Goal: Use online tool/utility: Utilize a website feature to perform a specific function

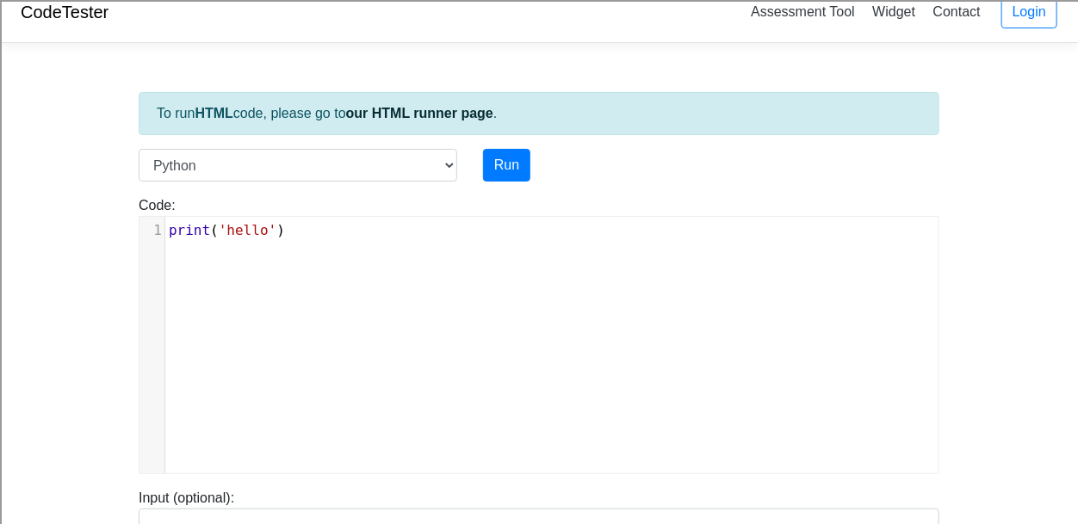
click at [343, 237] on pre "print ( 'hello' )" at bounding box center [551, 230] width 773 height 21
drag, startPoint x: 343, startPoint y: 237, endPoint x: 36, endPoint y: 242, distance: 306.6
click at [36, 242] on body "CodeTester Assessment Tool Widget Contact Login To run HTML code, please go to …" at bounding box center [539, 529] width 1078 height 1095
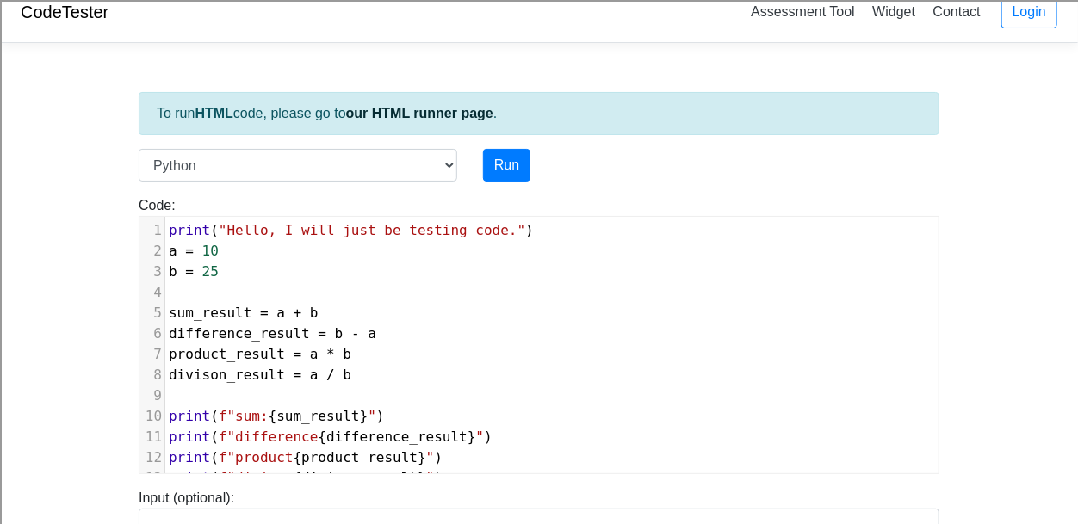
scroll to position [225, 0]
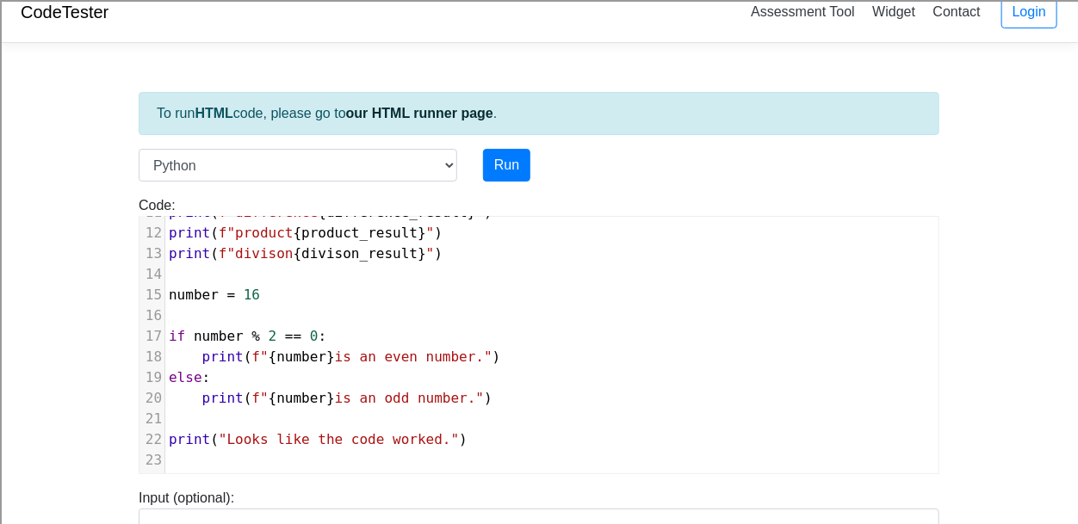
click at [516, 145] on div "To run HTML code, please go to our HTML runner page . Language C C++ Go Java Ja…" at bounding box center [539, 479] width 827 height 844
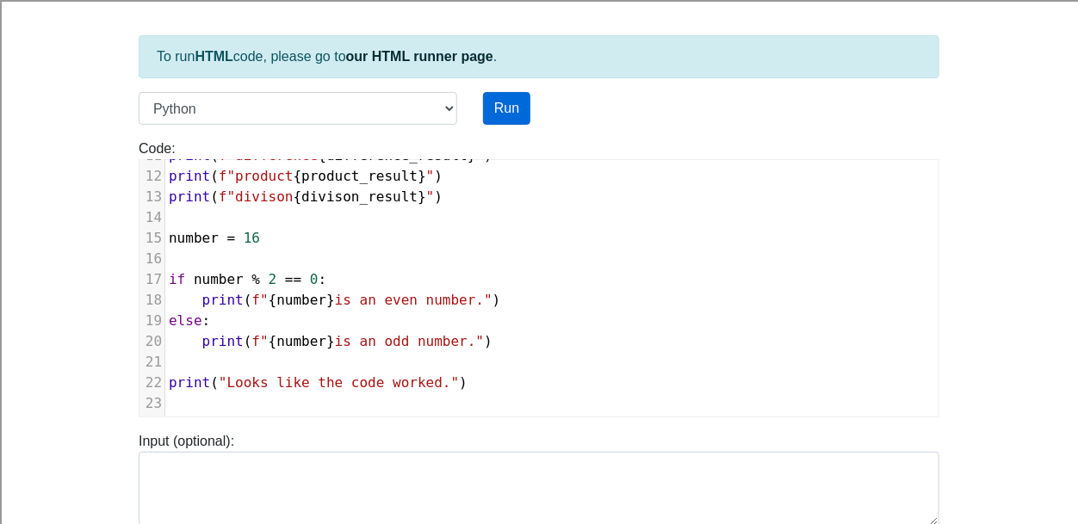
scroll to position [74, 0]
click at [512, 115] on button "Run" at bounding box center [506, 109] width 47 height 33
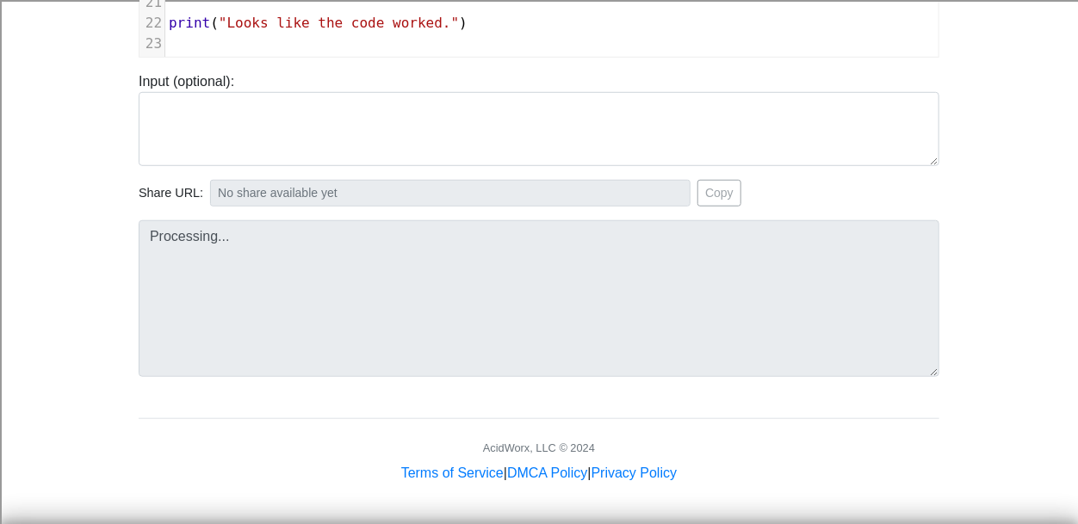
scroll to position [433, 0]
type input "[URL][DOMAIN_NAME]"
type textarea "Stdout: Hello, I will just be testing code. sum: 35 difference 15 product 250 d…"
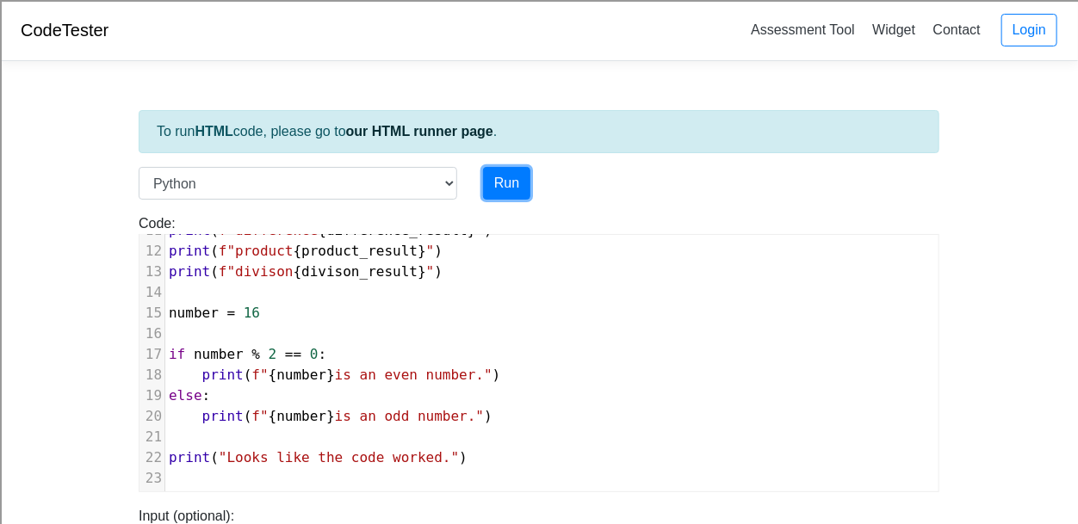
scroll to position [0, 0]
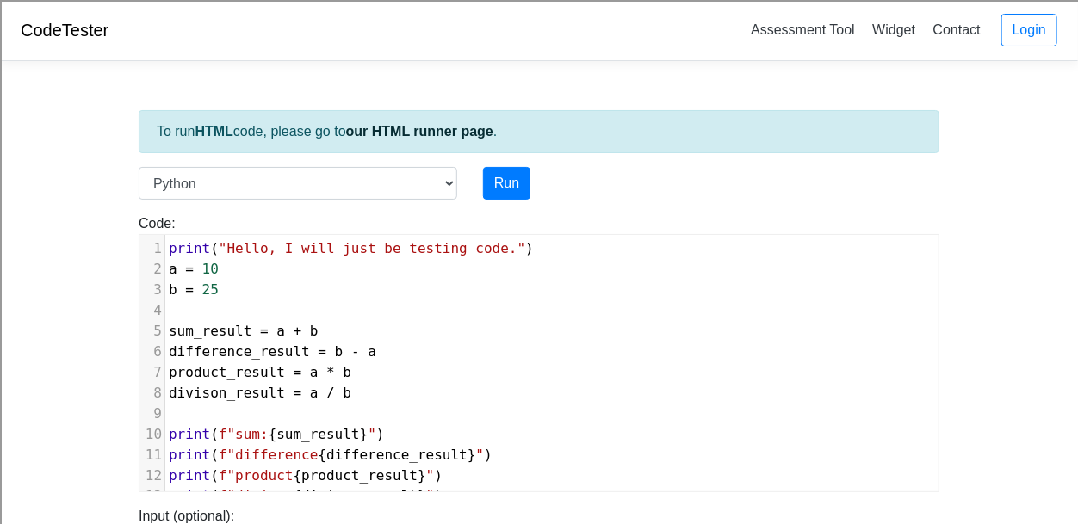
click at [235, 273] on pre "a = 10" at bounding box center [551, 269] width 773 height 21
type textarea "2.53"
click at [238, 291] on pre "b = 25" at bounding box center [551, 290] width 773 height 21
type textarea ".392"
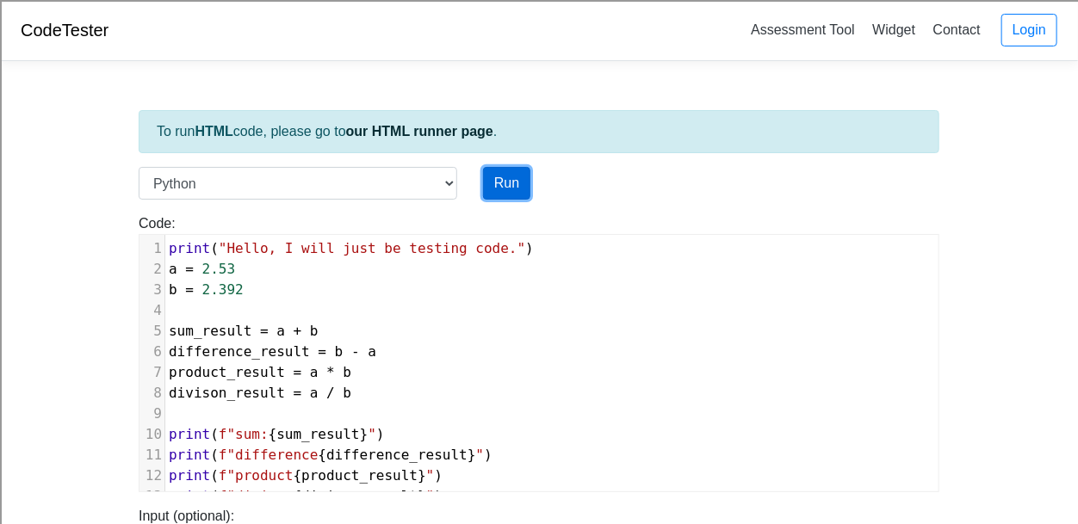
click at [521, 189] on button "Run" at bounding box center [506, 183] width 47 height 33
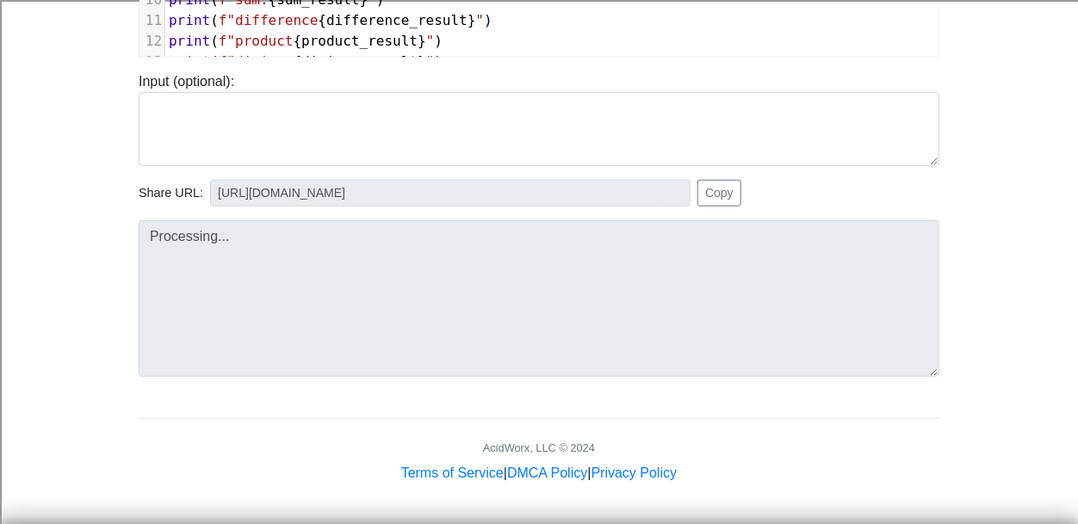
type input "[URL][DOMAIN_NAME]"
type textarea "Stdout: Hello, I will just be testing code. sum: 4.922 difference -0.1379999999…"
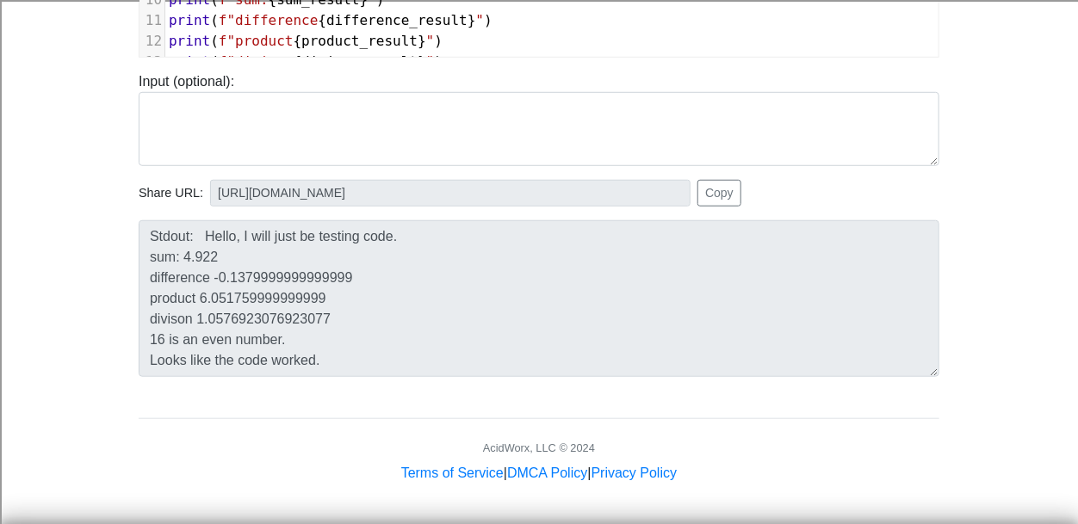
scroll to position [0, 0]
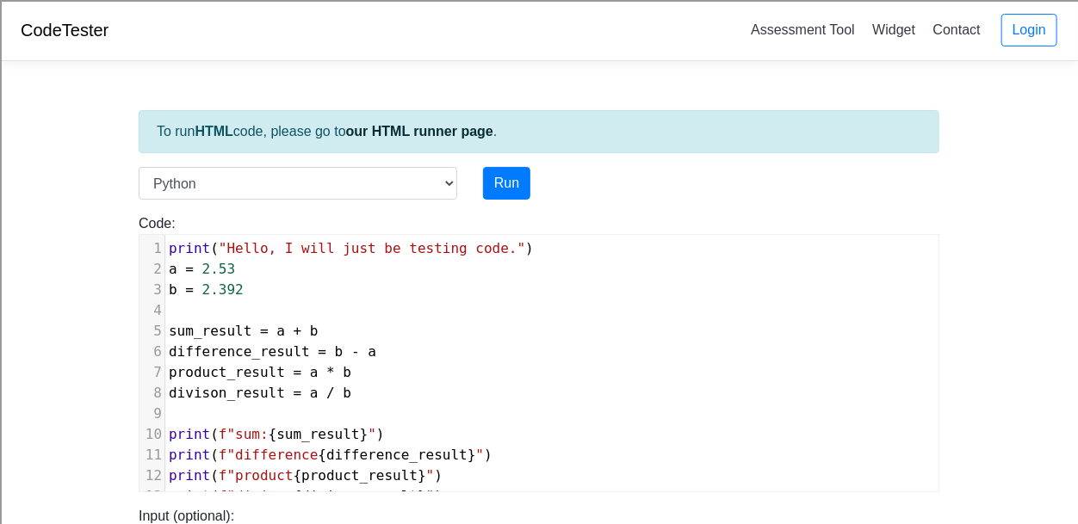
click at [238, 271] on pre "a = 2.53" at bounding box center [551, 269] width 773 height 21
type textarea "980"
click at [262, 299] on pre "b = 2.392" at bounding box center [551, 290] width 773 height 21
type textarea "765"
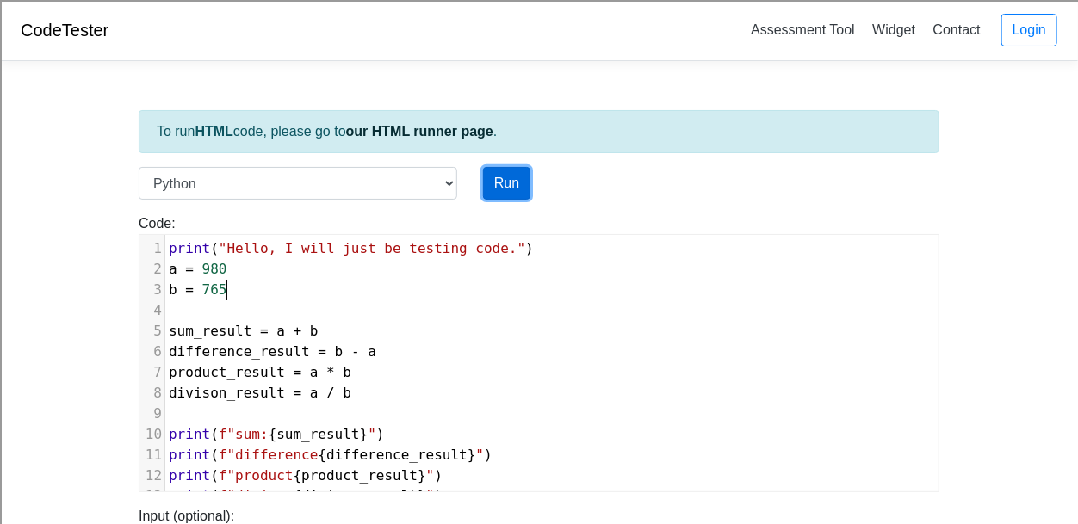
click at [518, 175] on button "Run" at bounding box center [506, 183] width 47 height 33
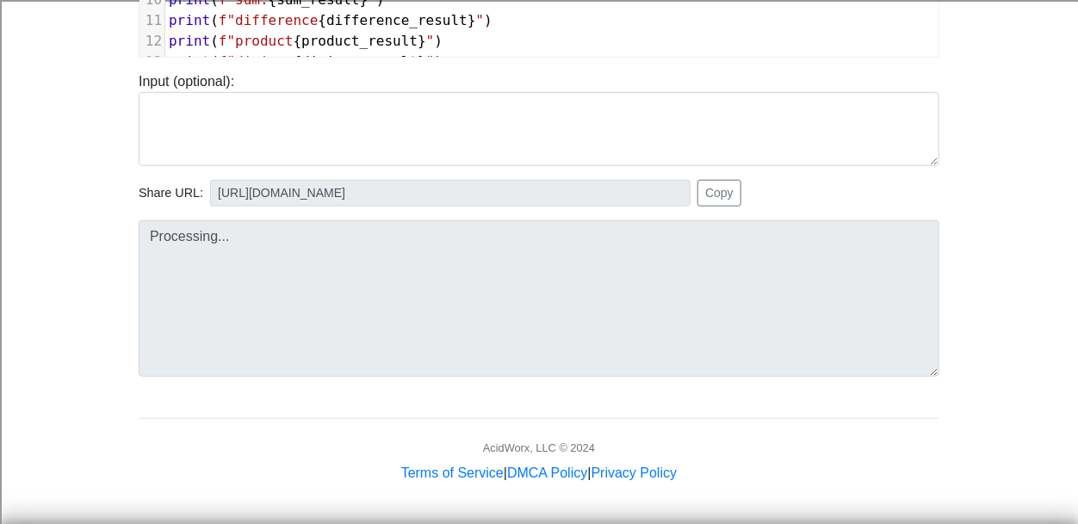
type input "[URL][DOMAIN_NAME]"
type textarea "Stdout: Hello, I will just be testing code. sum: 1745 difference -215 product 7…"
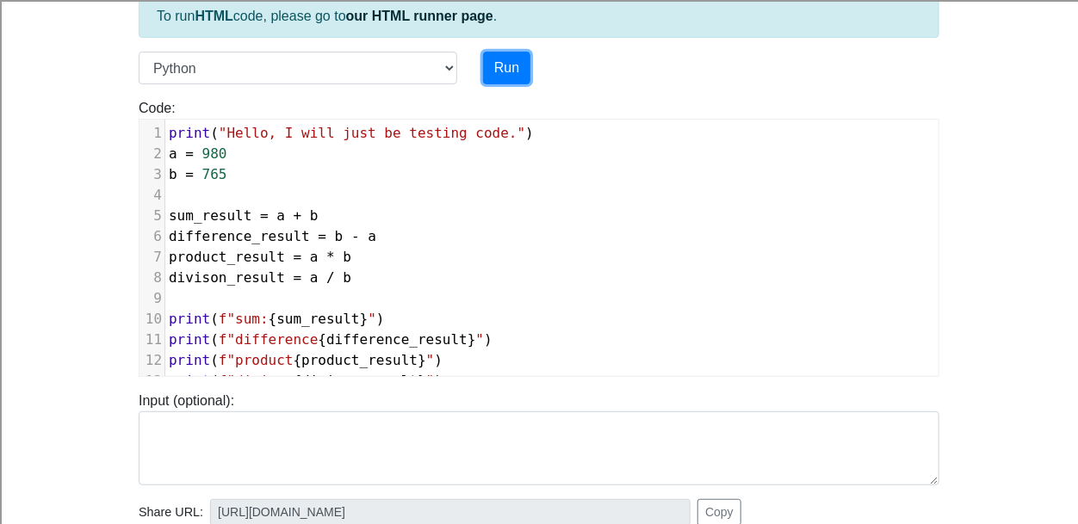
scroll to position [111, 0]
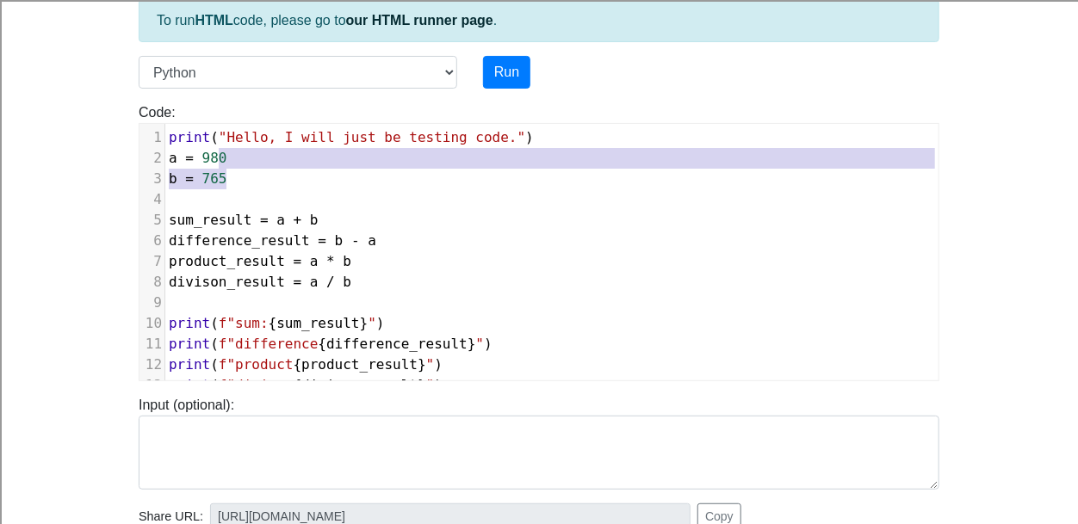
type textarea "80 b = 765"
drag, startPoint x: 248, startPoint y: 177, endPoint x: 208, endPoint y: 156, distance: 44.7
click at [208, 156] on div "1 print ( "Hello, I will just be testing code." ) 2 a = 980 3 b = 765 4 ​ 5 sum…" at bounding box center [551, 364] width 773 height 475
click at [220, 166] on pre "a = 980" at bounding box center [551, 158] width 773 height 21
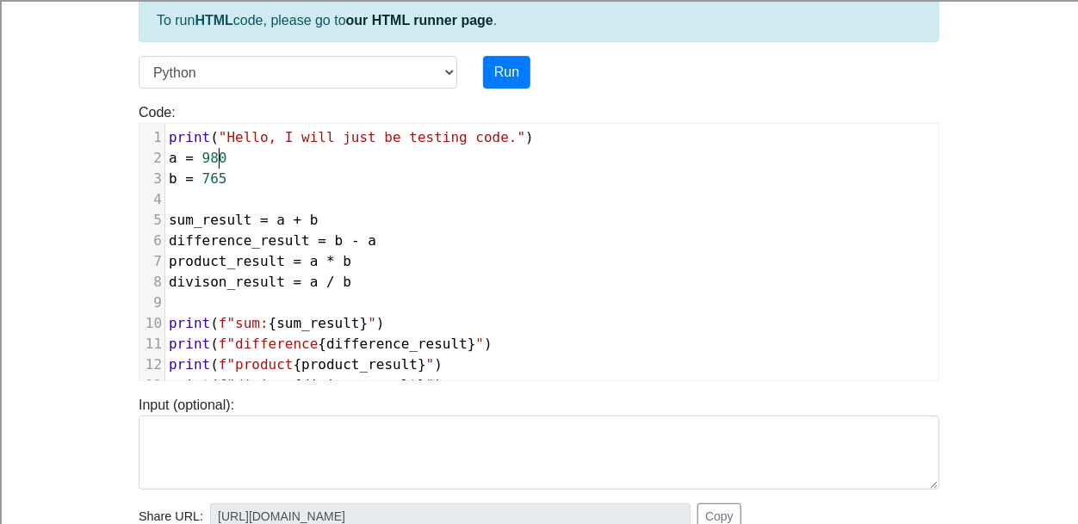
scroll to position [7, 0]
click at [232, 173] on pre "b = 765" at bounding box center [551, 179] width 773 height 21
type textarea "9.2949209"
click at [508, 69] on button "Run" at bounding box center [506, 72] width 47 height 33
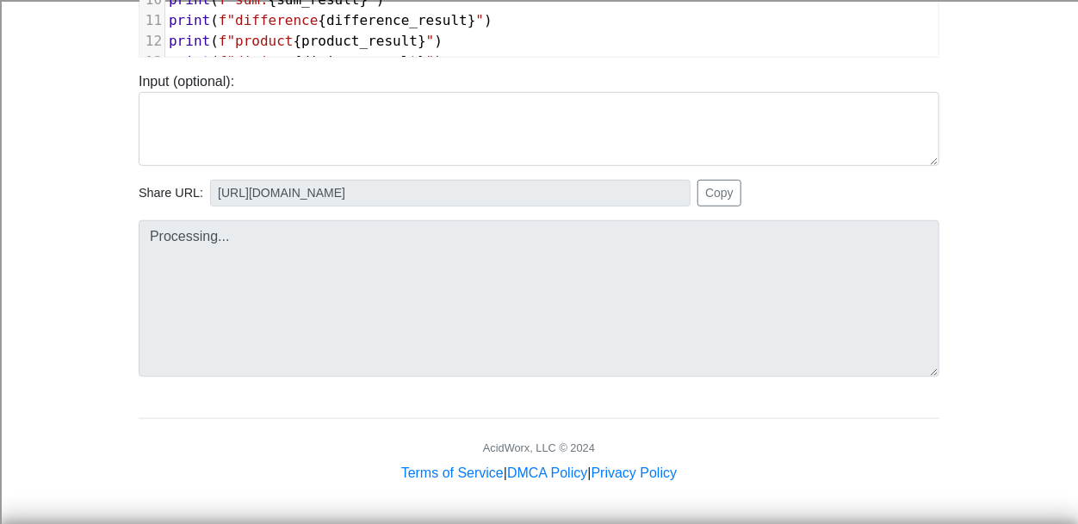
scroll to position [433, 0]
type input "[URL][DOMAIN_NAME]"
type textarea "Stdout: Hello, I will just be testing code. sum: 774.2949209 difference 755.705…"
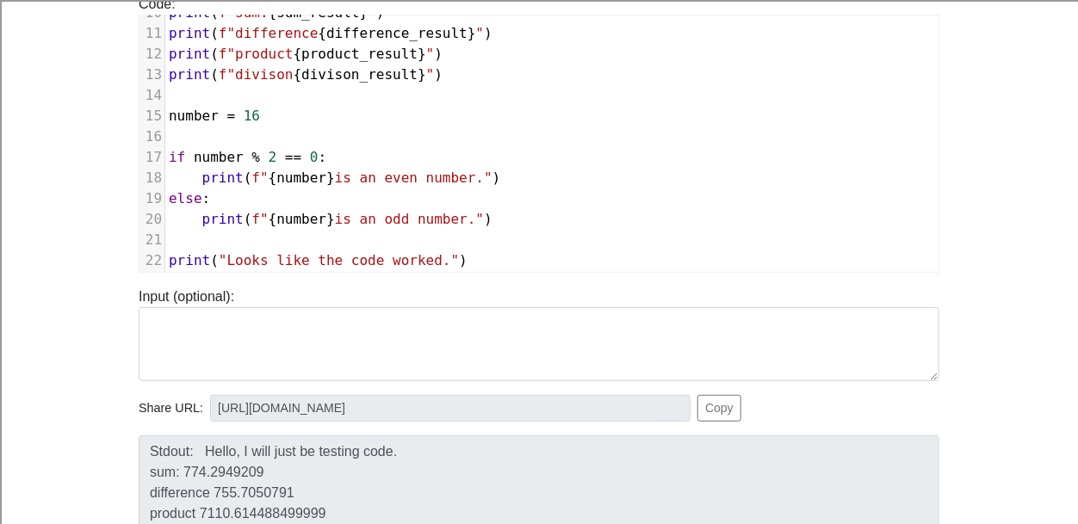
scroll to position [216, 0]
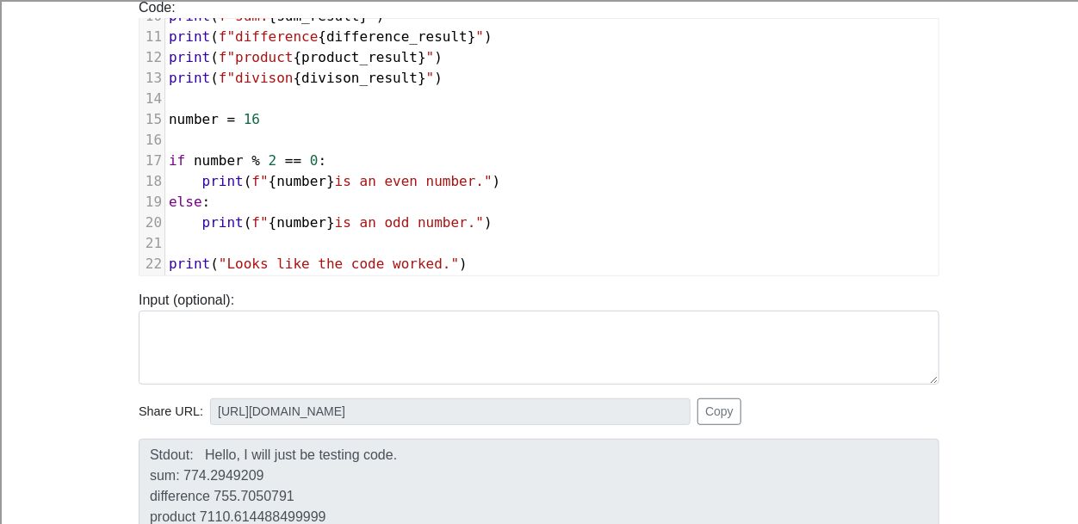
click at [257, 121] on span "16" at bounding box center [252, 119] width 16 height 16
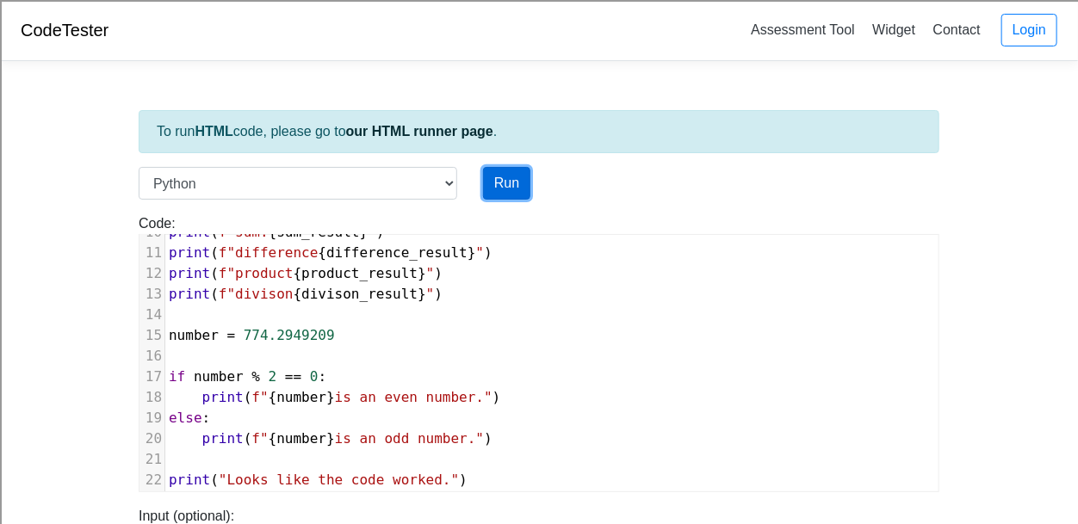
click at [499, 169] on button "Run" at bounding box center [506, 183] width 47 height 33
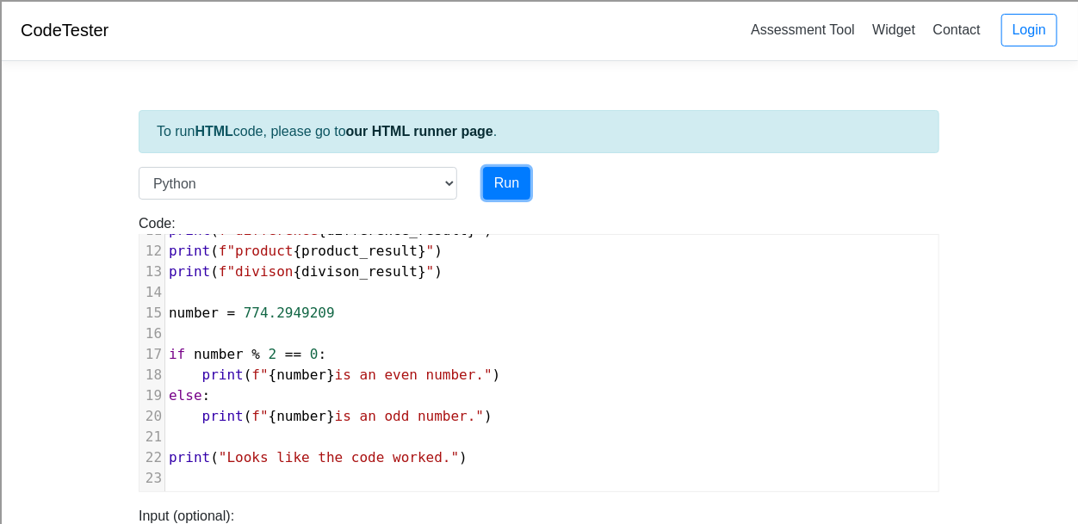
type input "[URL][DOMAIN_NAME]"
type textarea "Stdout: Hello, I will just be testing code. sum: 774.2949209 difference 755.705…"
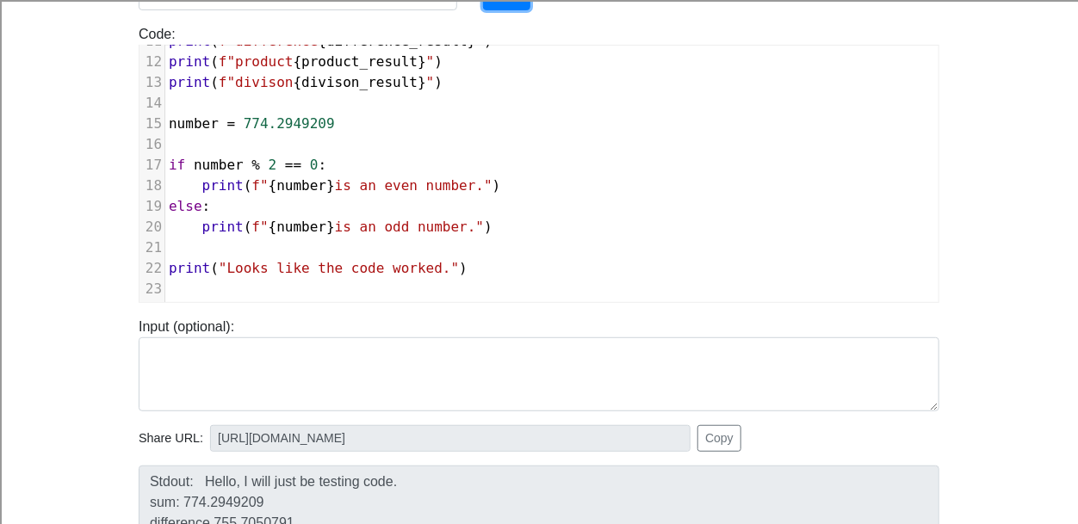
scroll to position [185, 0]
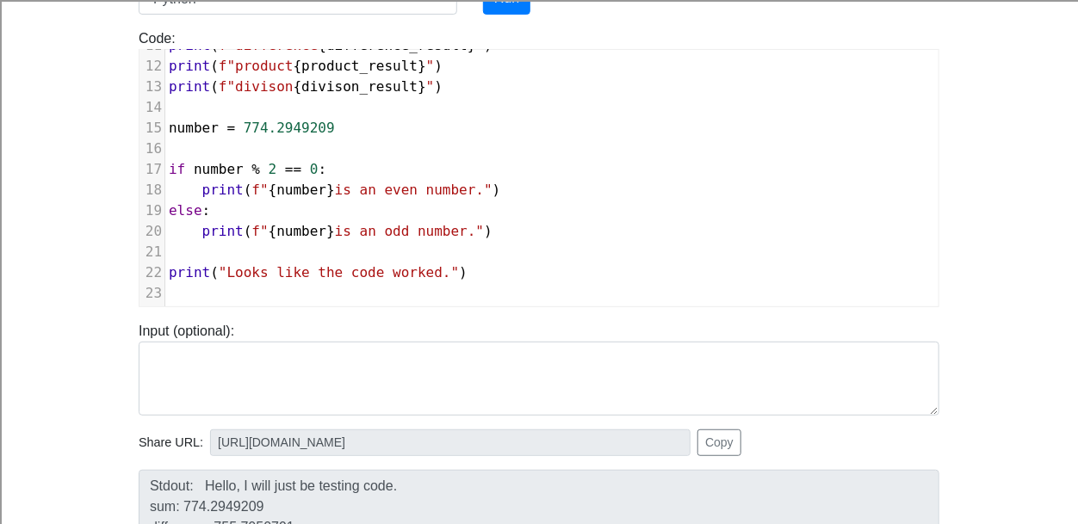
click at [503, 283] on pre "​" at bounding box center [551, 293] width 773 height 21
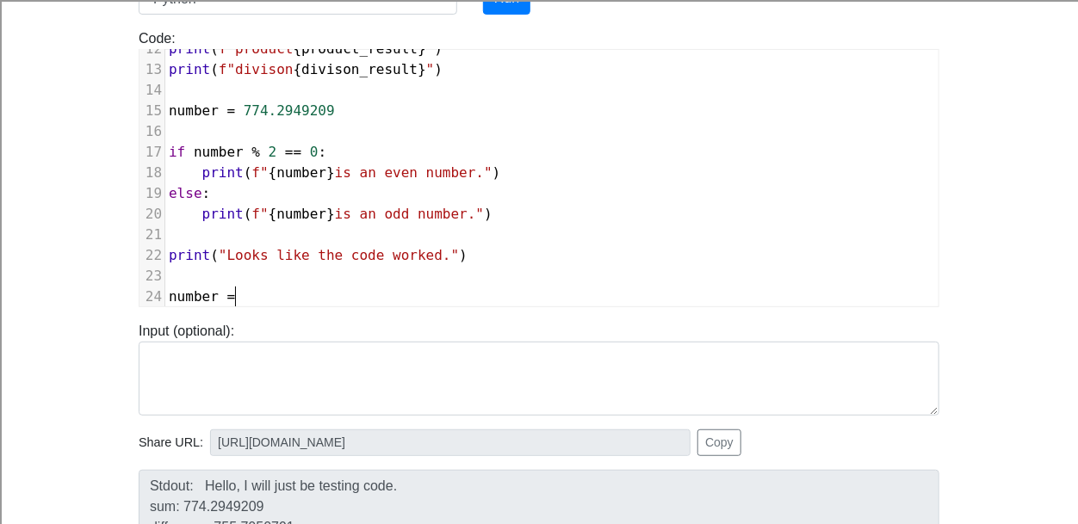
scroll to position [7, 72]
type textarea "number = 29"
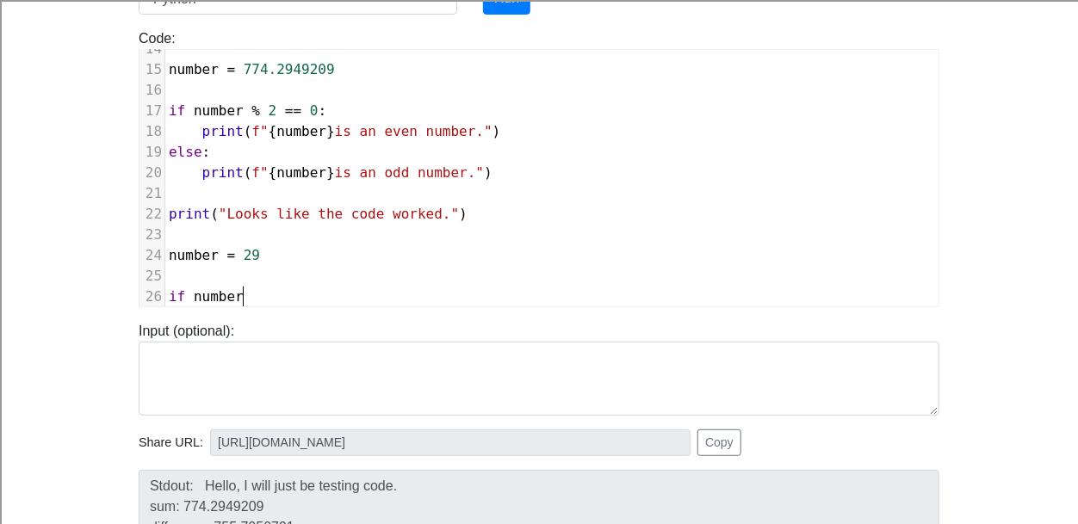
scroll to position [7, 81]
type textarea "if number % 2 == 0 :"
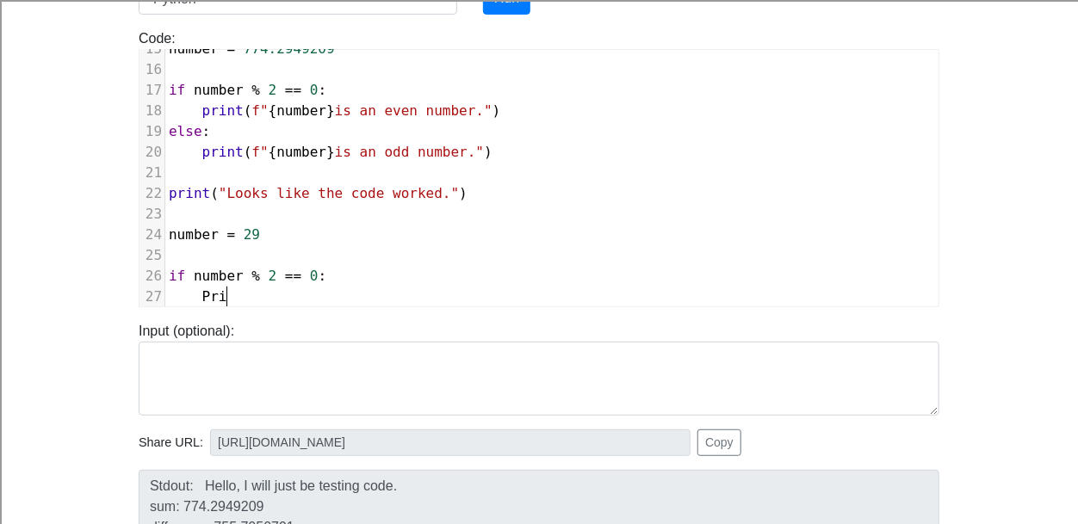
type textarea "Print"
type textarea "print (f"{number} is an even number"_"
type textarea ")"
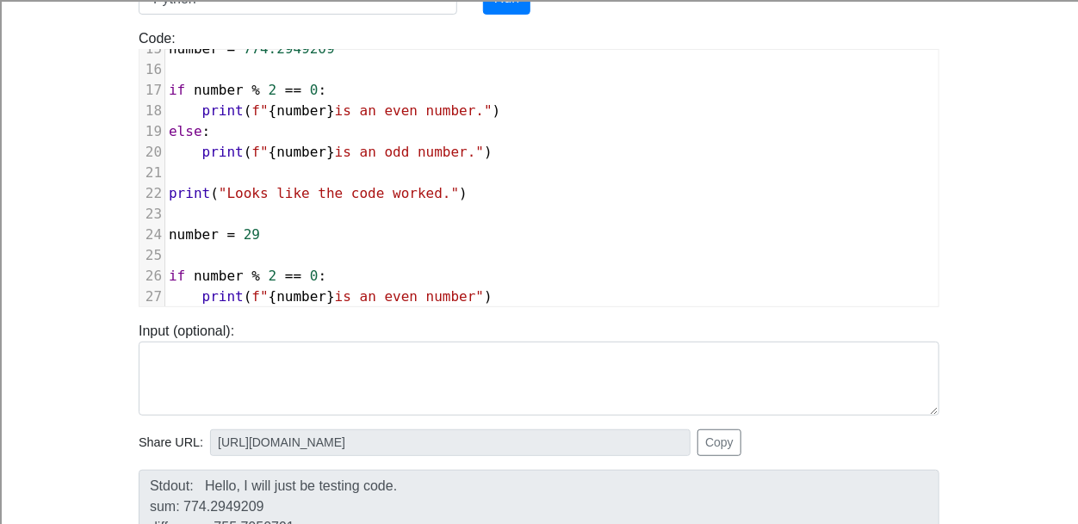
scroll to position [325, 0]
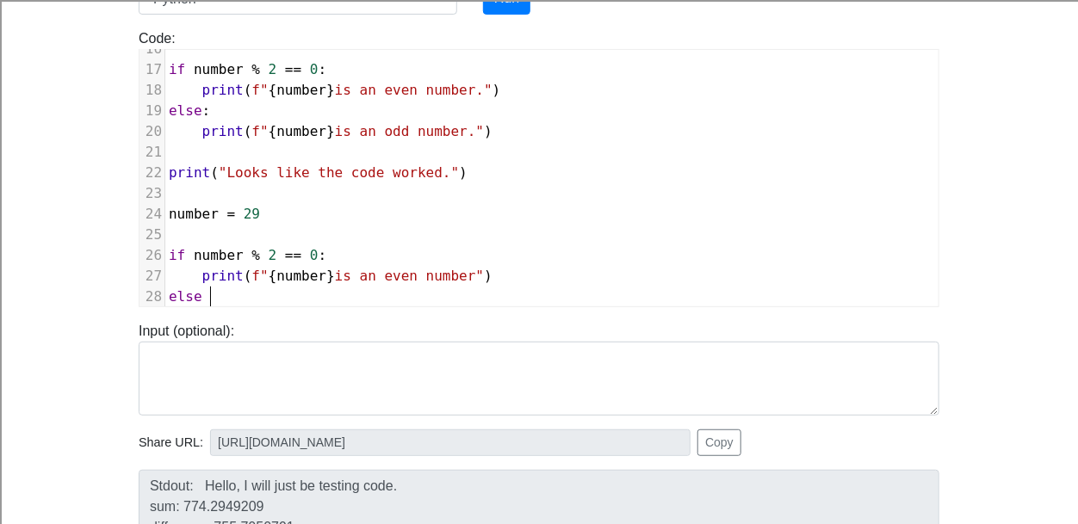
type textarea "else :"
type textarea ":"
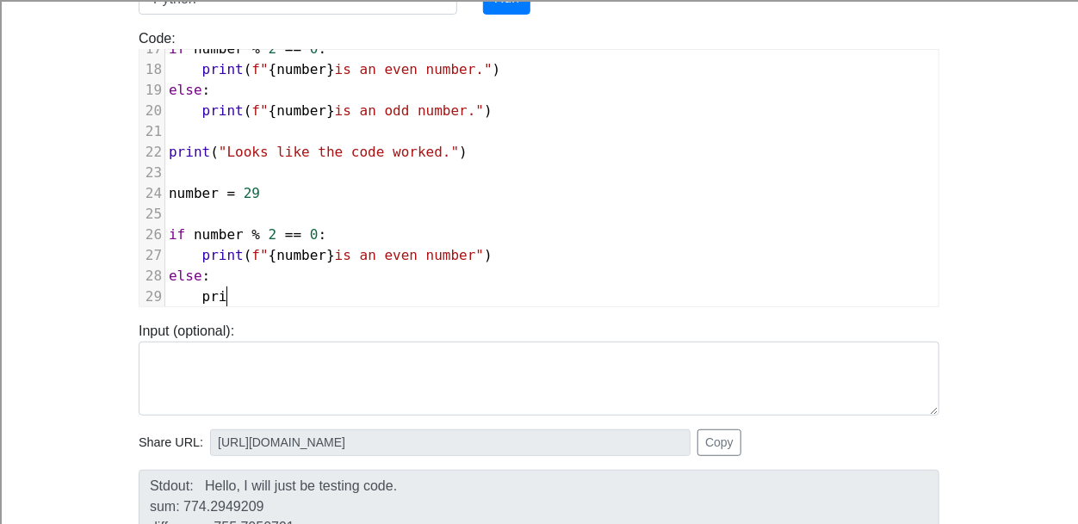
type textarea "prit"
type textarea "nt (f"{number} i"
type textarea "s an"
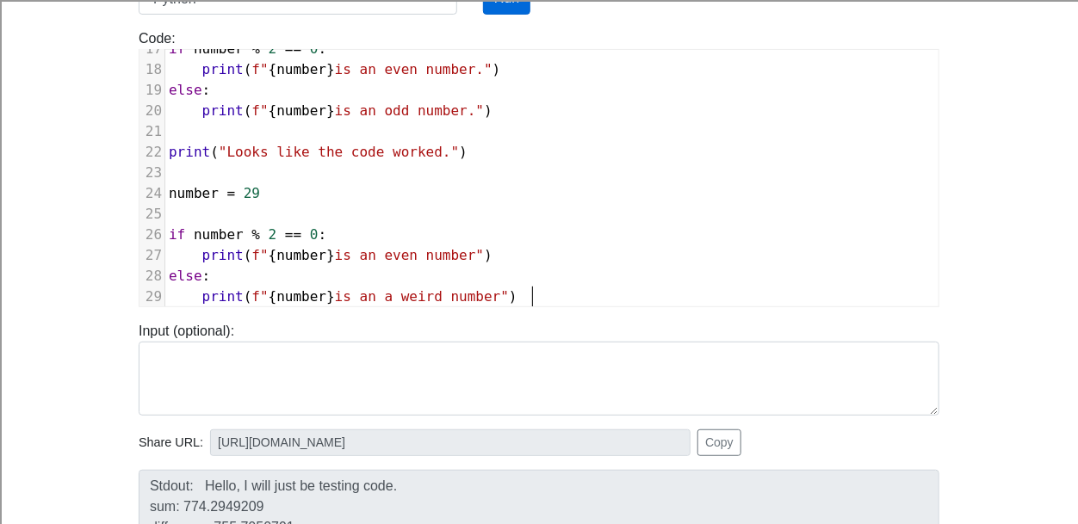
type textarea "n a weird number")"
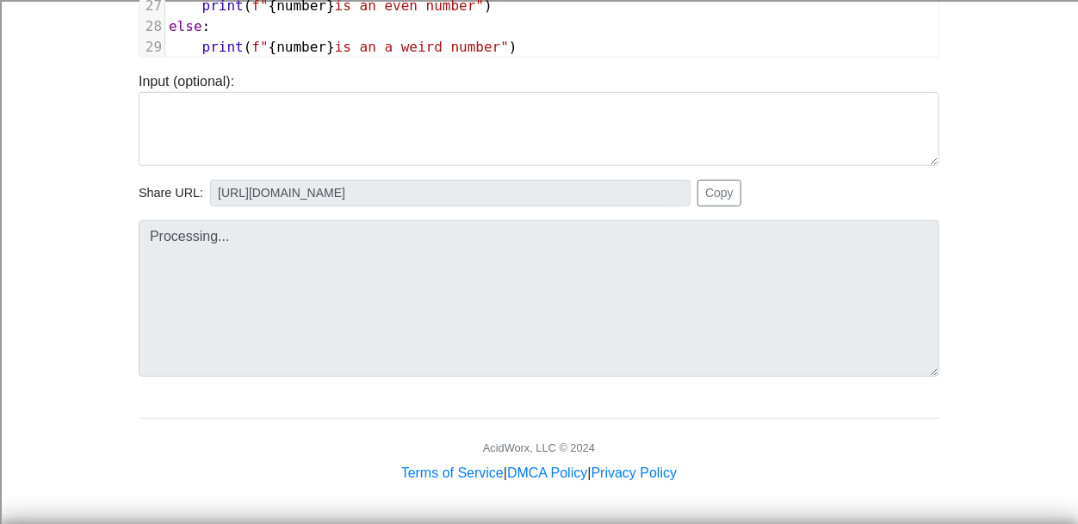
scroll to position [431, 0]
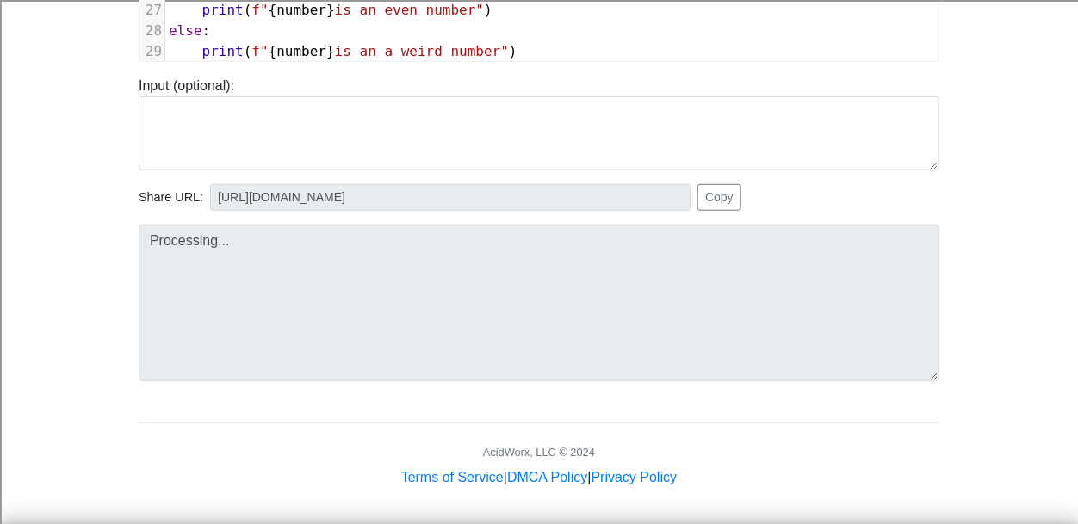
type input "[URL][DOMAIN_NAME]"
type textarea "Stdout: Hello, I will just be testing code. sum: 774.2949209 difference 755.705…"
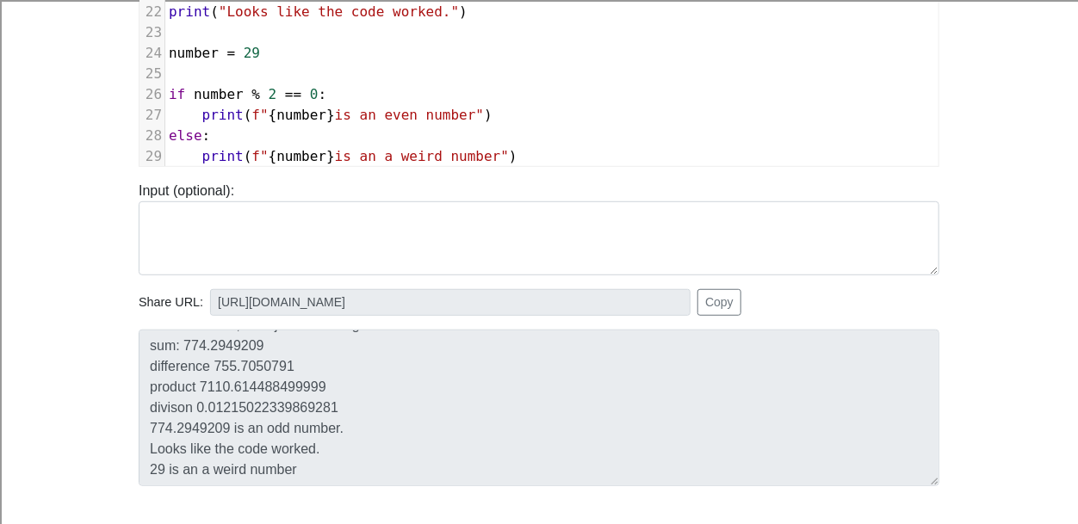
scroll to position [326, 0]
click at [268, 43] on pre "number = 29" at bounding box center [551, 52] width 773 height 21
type textarea "60"
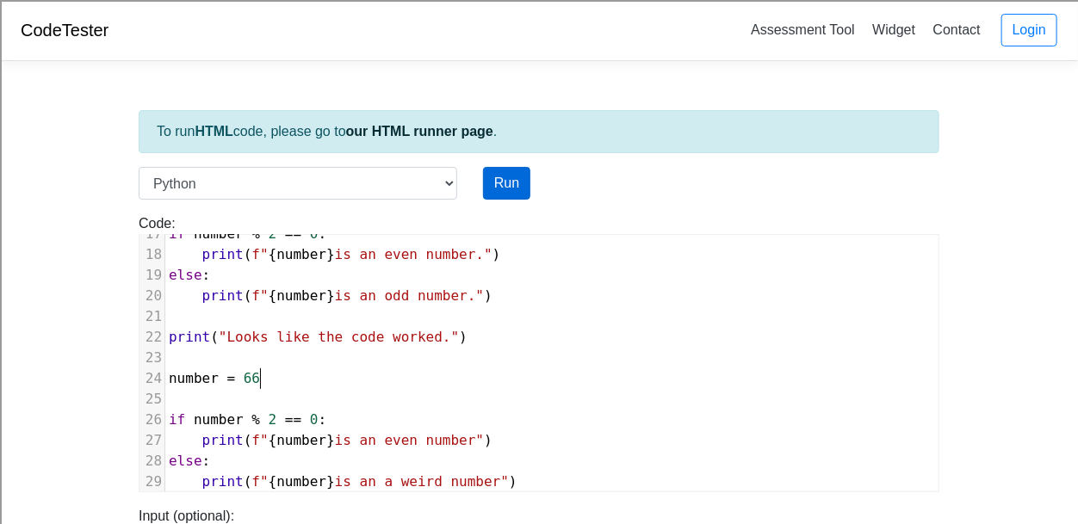
type textarea "6"
click at [510, 183] on button "Run" at bounding box center [506, 183] width 47 height 33
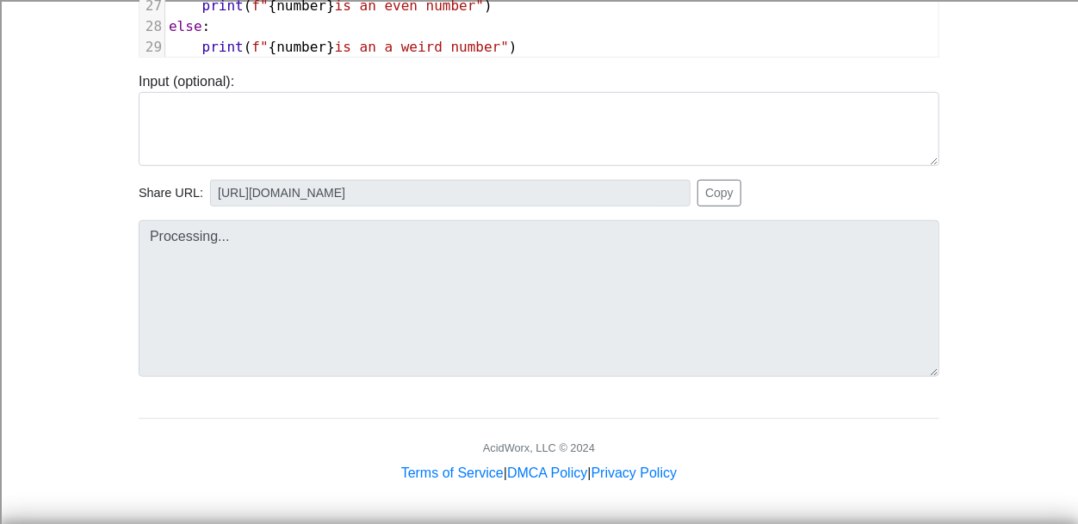
type input "[URL][DOMAIN_NAME]"
type textarea "Stdout: Hello, I will just be testing code. sum: 774.2949209 difference 755.705…"
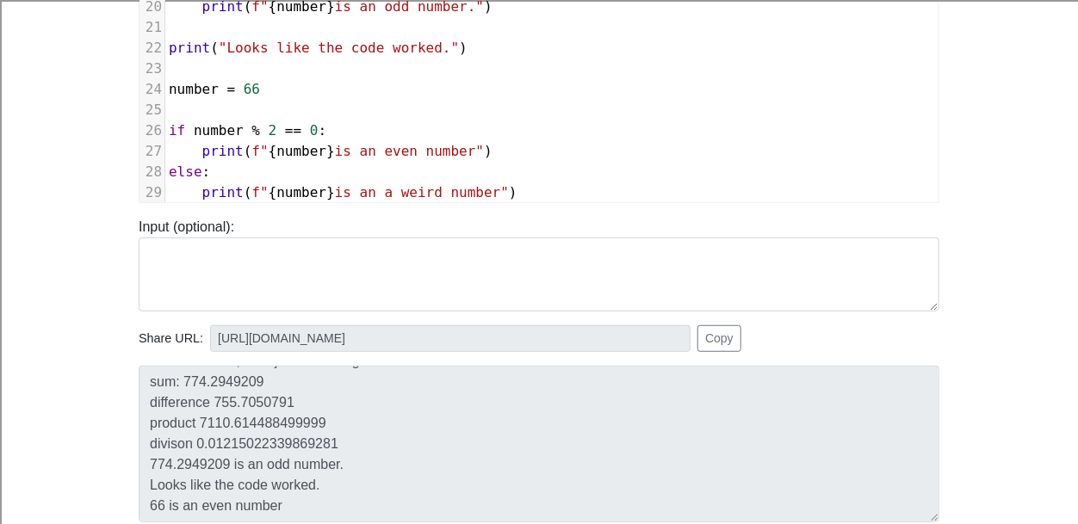
scroll to position [288, 0]
click at [433, 147] on span "is an even number"" at bounding box center [409, 152] width 149 height 16
type textarea "n"
click at [416, 188] on span "is an a weird number"" at bounding box center [422, 193] width 174 height 16
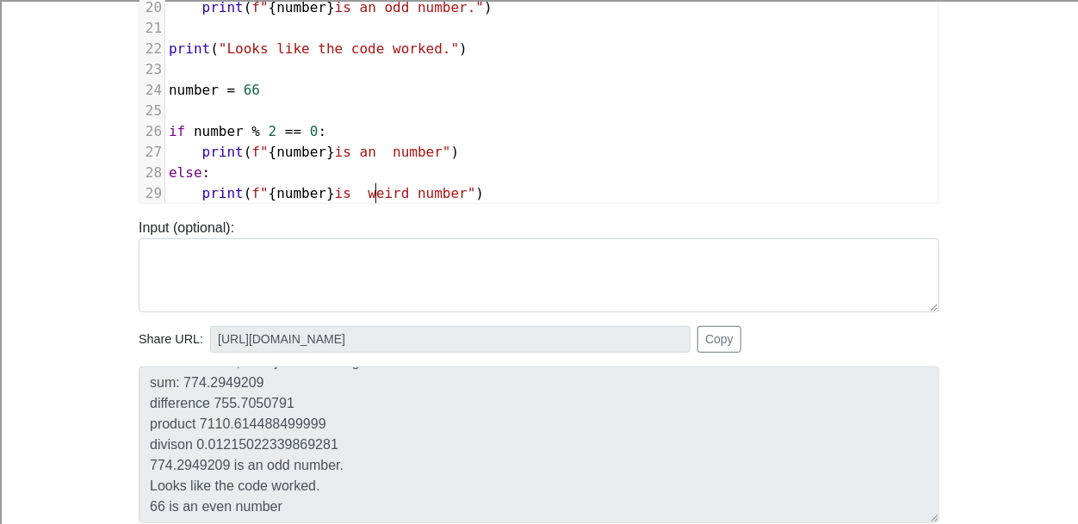
type textarea "a"
click at [397, 152] on span "is an number"" at bounding box center [393, 152] width 116 height 16
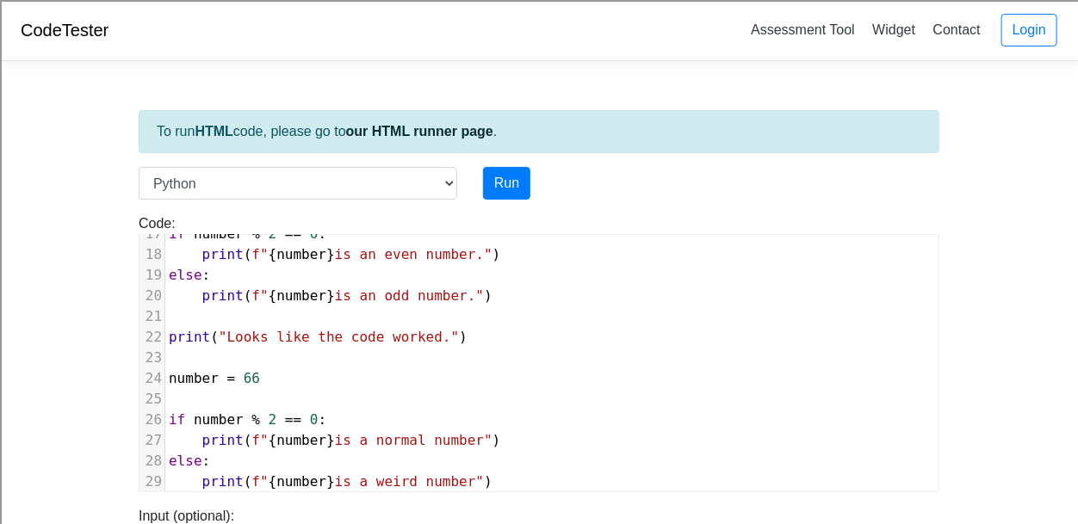
type textarea "normal"
click at [547, 187] on div "Run" at bounding box center [573, 183] width 207 height 33
click at [516, 183] on button "Run" at bounding box center [506, 183] width 47 height 33
type input "[URL][DOMAIN_NAME]"
type textarea "Stdout: Hello, I will just be testing code. sum: 774.2949209 difference 755.705…"
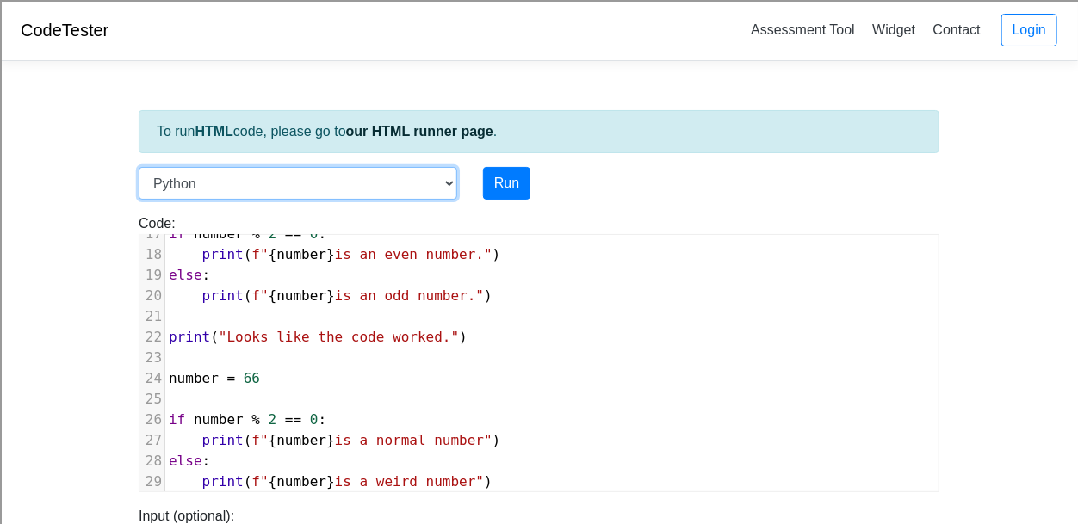
click at [218, 191] on select "C C++ Go Java Javascript Python Ruby" at bounding box center [298, 183] width 319 height 33
click at [207, 194] on select "C C++ Go Java Javascript Python Ruby" at bounding box center [298, 183] width 319 height 33
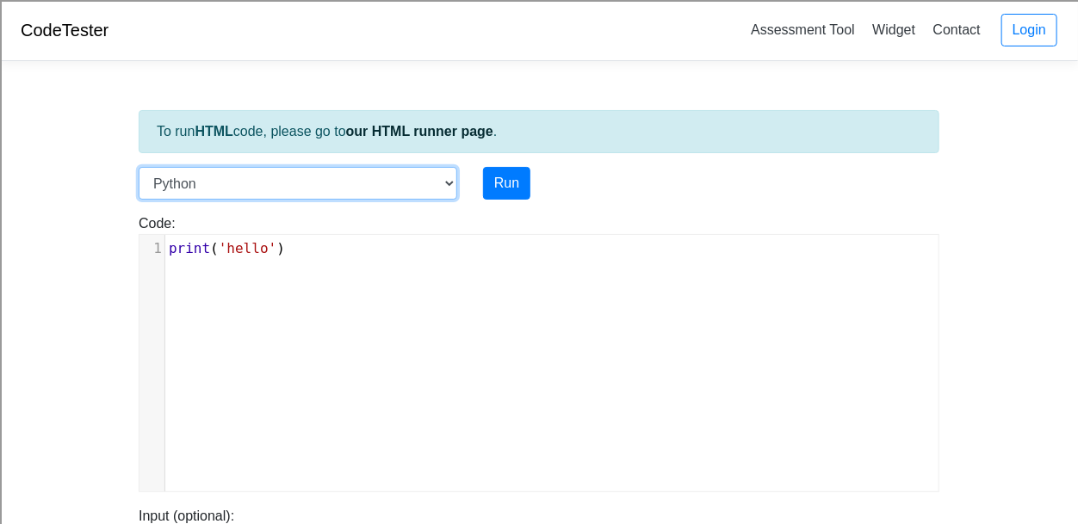
click at [353, 195] on select "C C++ Go Java Javascript Python Ruby" at bounding box center [298, 183] width 319 height 33
click at [139, 167] on select "C C++ Go Java Javascript Python Ruby" at bounding box center [298, 183] width 319 height 33
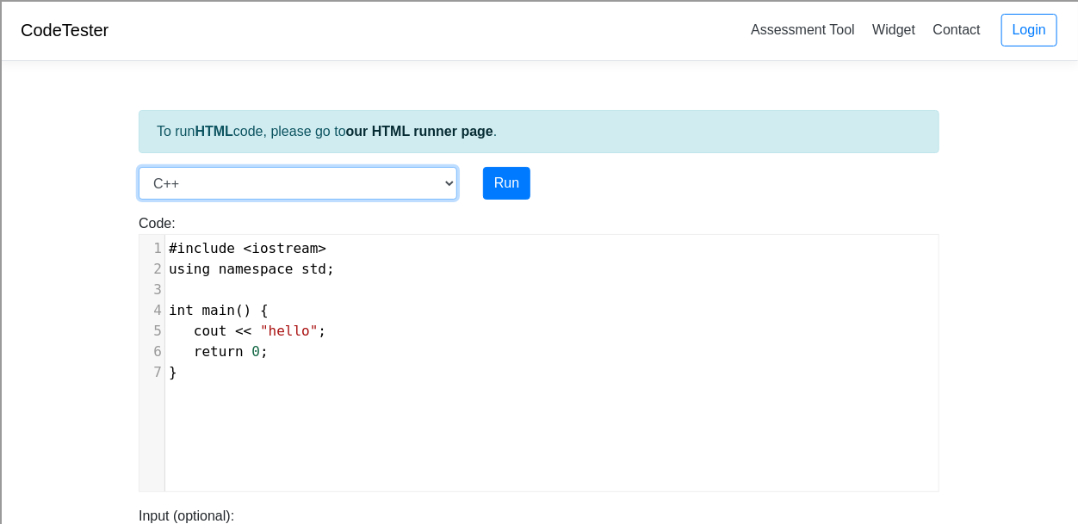
click at [301, 194] on select "C C++ Go Java Javascript Python Ruby" at bounding box center [298, 183] width 319 height 33
click at [139, 167] on select "C C++ Go Java Javascript Python Ruby" at bounding box center [298, 183] width 319 height 33
click at [285, 195] on select "C C++ Go Java Javascript Python Ruby" at bounding box center [298, 183] width 319 height 33
click at [139, 167] on select "C C++ Go Java Javascript Python Ruby" at bounding box center [298, 183] width 319 height 33
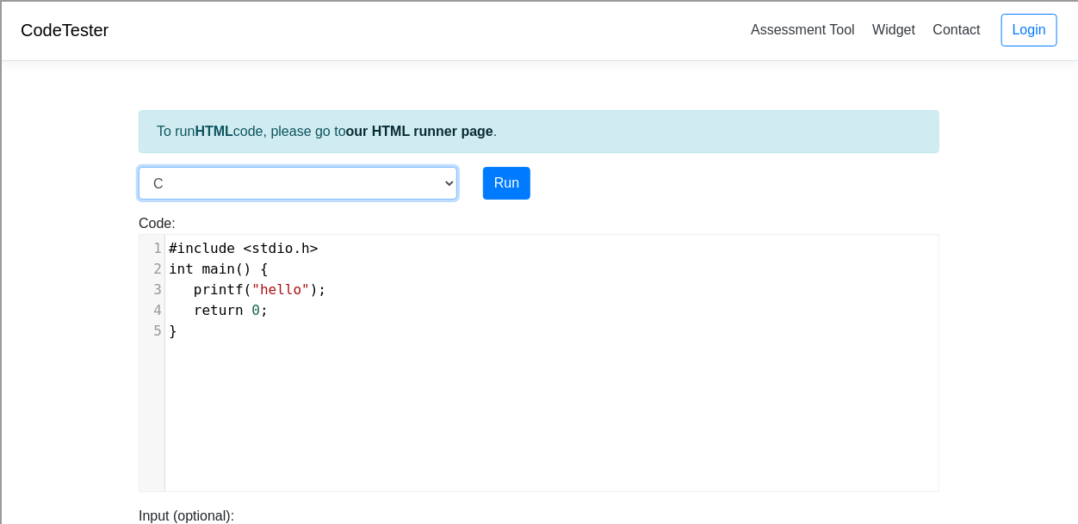
click at [305, 192] on select "C C++ Go Java Javascript Python Ruby" at bounding box center [298, 183] width 319 height 33
click at [139, 167] on select "C C++ Go Java Javascript Python Ruby" at bounding box center [298, 183] width 319 height 33
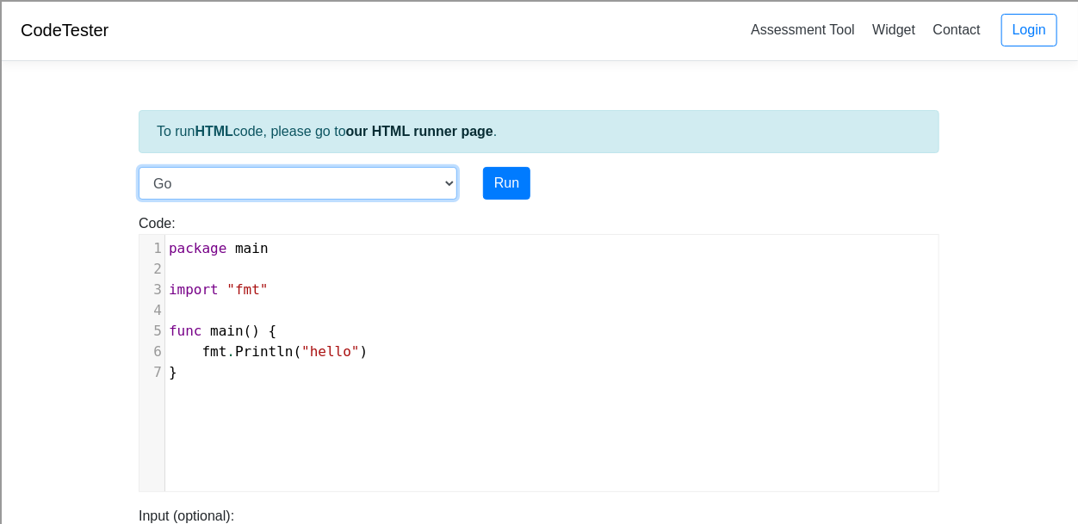
click at [336, 188] on select "C C++ Go Java Javascript Python Ruby" at bounding box center [298, 183] width 319 height 33
click at [139, 167] on select "C C++ Go Java Javascript Python Ruby" at bounding box center [298, 183] width 319 height 33
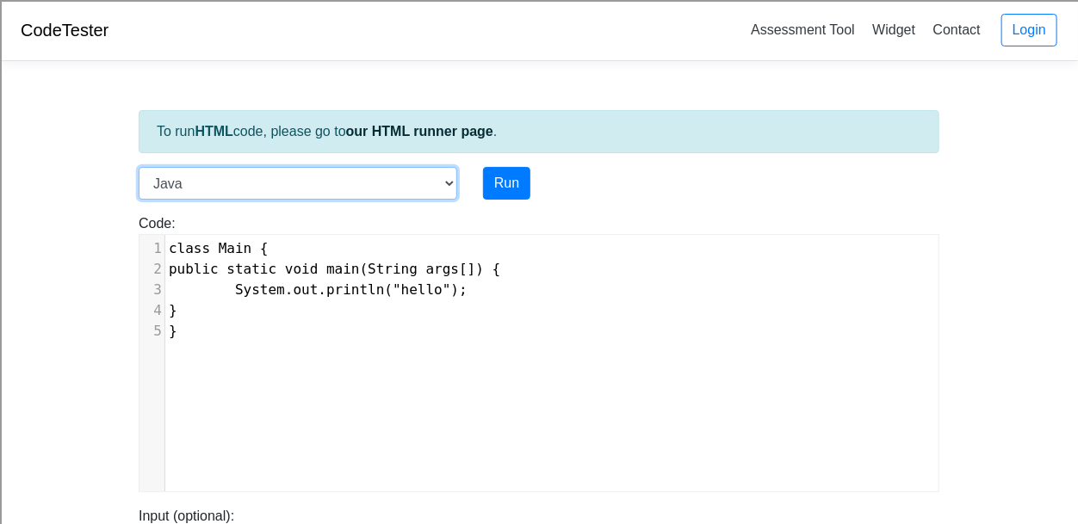
click at [390, 187] on select "C C++ Go Java Javascript Python Ruby" at bounding box center [298, 183] width 319 height 33
click at [139, 167] on select "C C++ Go Java Javascript Python Ruby" at bounding box center [298, 183] width 319 height 33
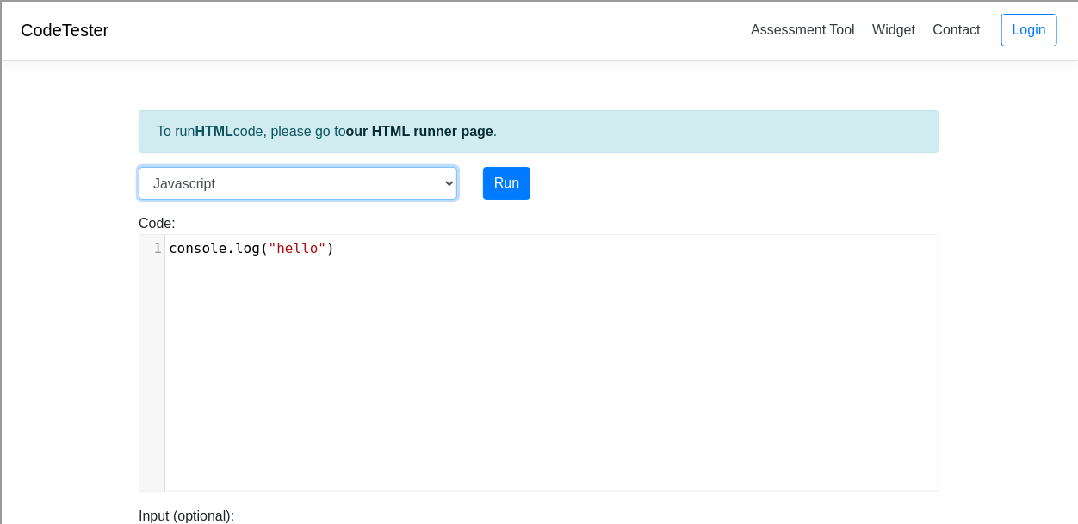
click at [356, 171] on select "C C++ Go Java Javascript Python Ruby" at bounding box center [298, 183] width 319 height 33
click at [139, 167] on select "C C++ Go Java Javascript Python Ruby" at bounding box center [298, 183] width 319 height 33
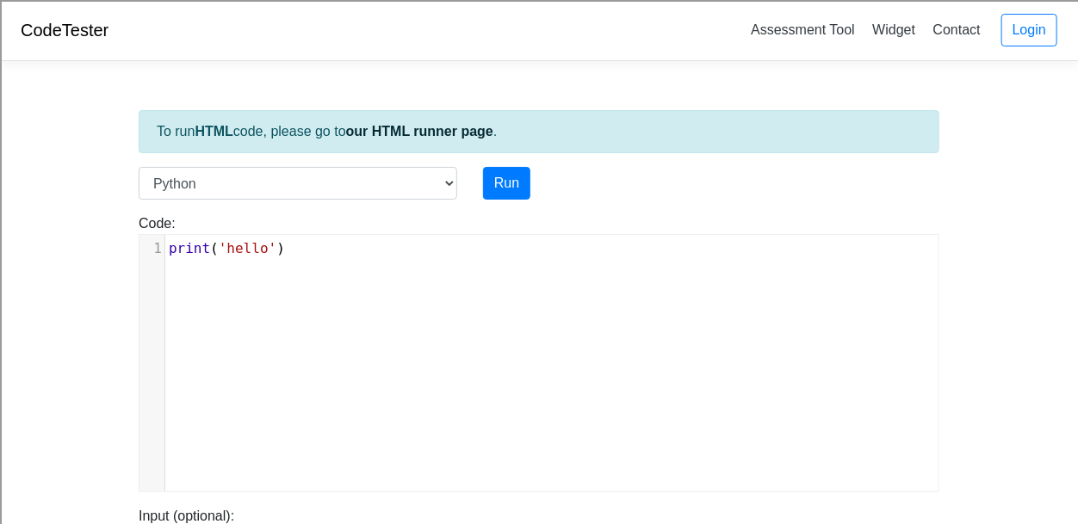
click at [348, 210] on div "Code: print('hello') xxxxxxxxxx 1 print ( 'hello' )" at bounding box center [539, 346] width 827 height 293
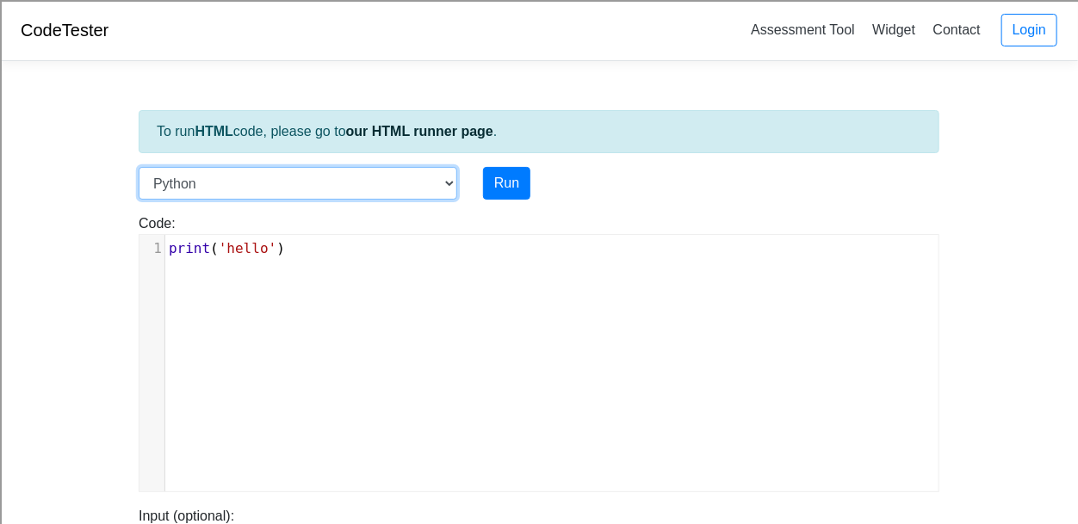
click at [353, 185] on select "C C++ Go Java Javascript Python Ruby" at bounding box center [298, 183] width 319 height 33
click at [139, 167] on select "C C++ Go Java Javascript Python Ruby" at bounding box center [298, 183] width 319 height 33
click at [331, 196] on select "C C++ Go Java Javascript Python Ruby" at bounding box center [298, 183] width 319 height 33
select select "javascript"
click at [139, 167] on select "C C++ Go Java Javascript Python Ruby" at bounding box center [298, 183] width 319 height 33
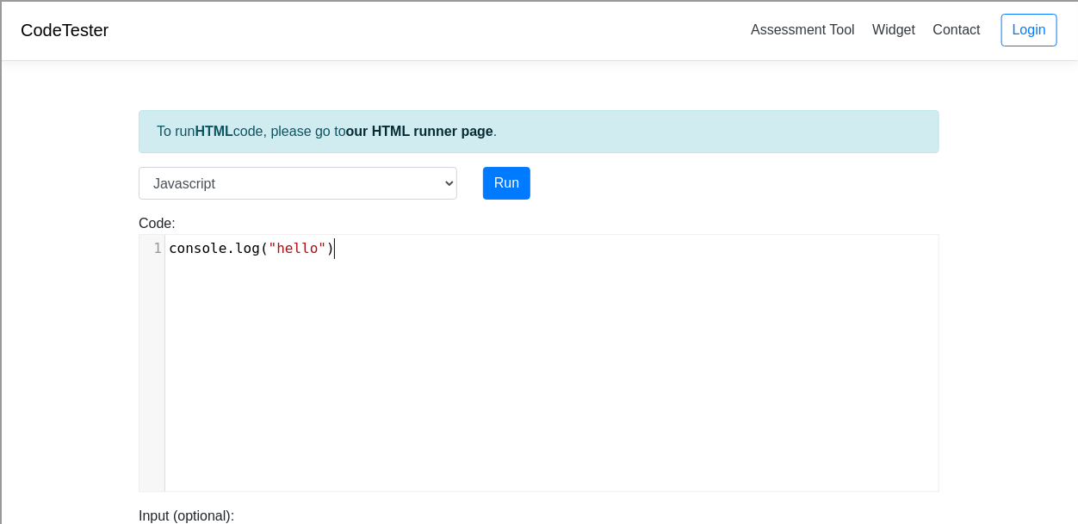
click at [355, 250] on pre "console . log ( "hello" )" at bounding box center [551, 249] width 773 height 21
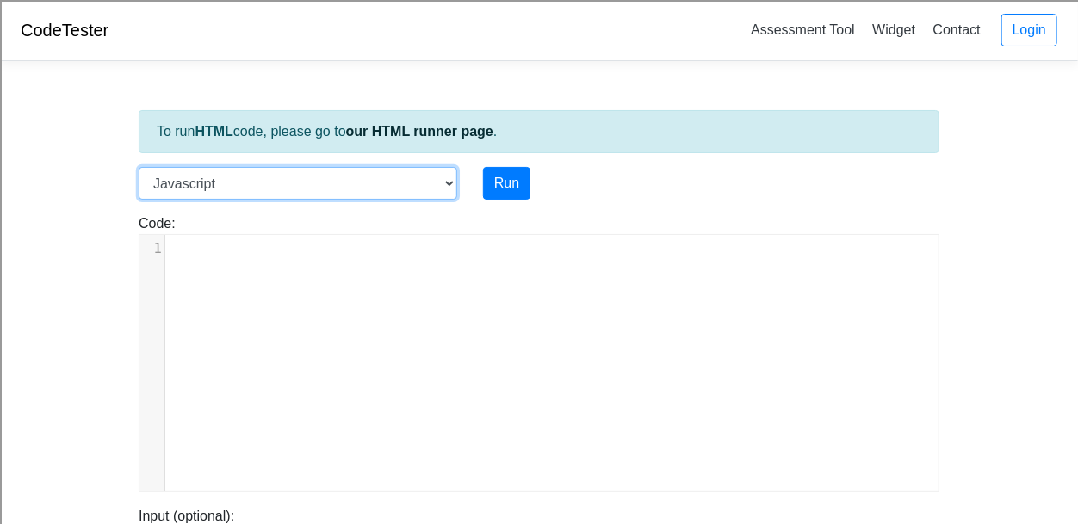
click at [299, 183] on select "C C++ Go Java Javascript Python Ruby" at bounding box center [298, 183] width 319 height 33
click at [296, 183] on select "C C++ Go Java Javascript Python Ruby" at bounding box center [298, 183] width 319 height 33
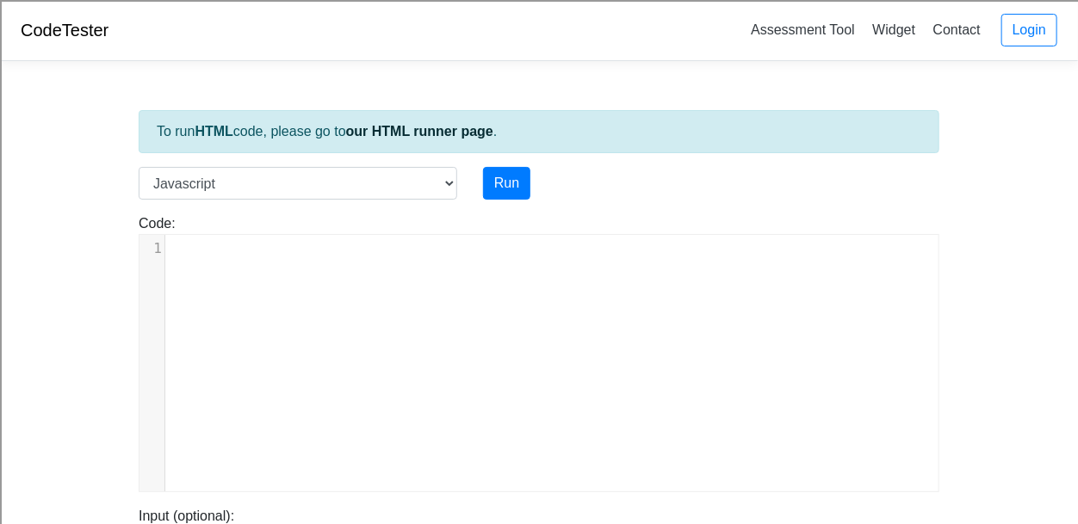
click at [247, 261] on div "xxxxxxxxxx 1 ​" at bounding box center [551, 249] width 773 height 28
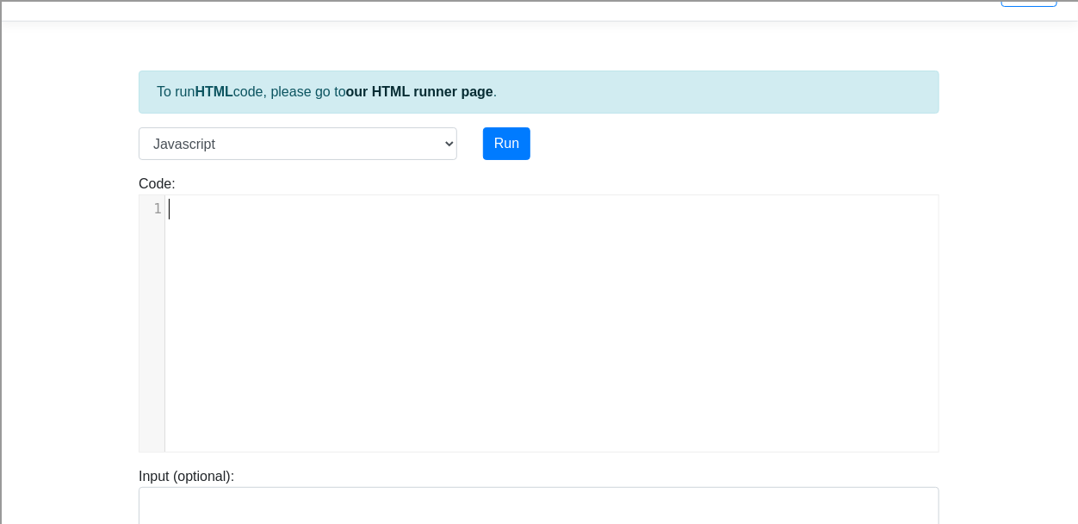
scroll to position [44, 0]
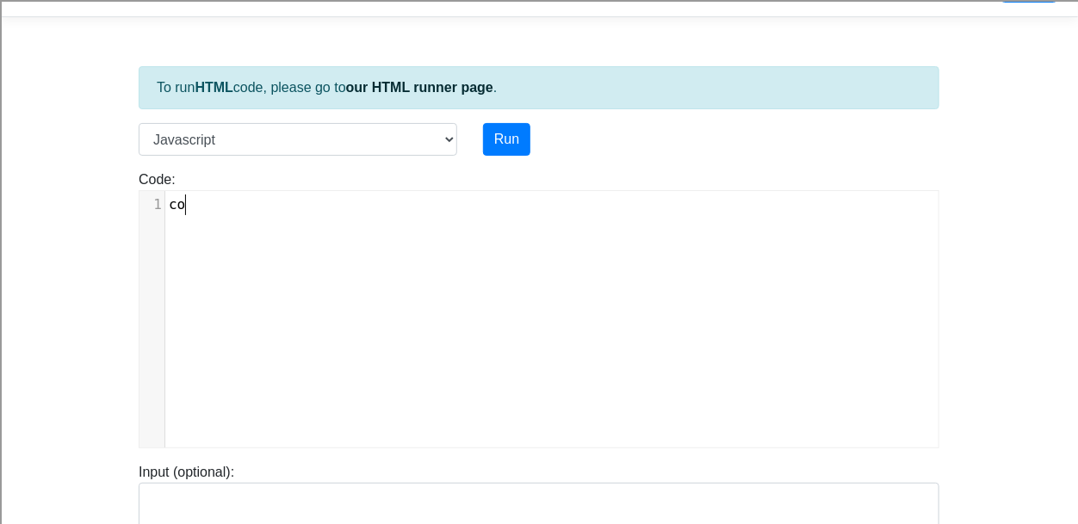
type textarea "cos"
type textarea "nsole.log (i"
type textarea "hi)"
click at [504, 108] on div "To run HTML code, please go to our HTML runner page ." at bounding box center [539, 87] width 801 height 43
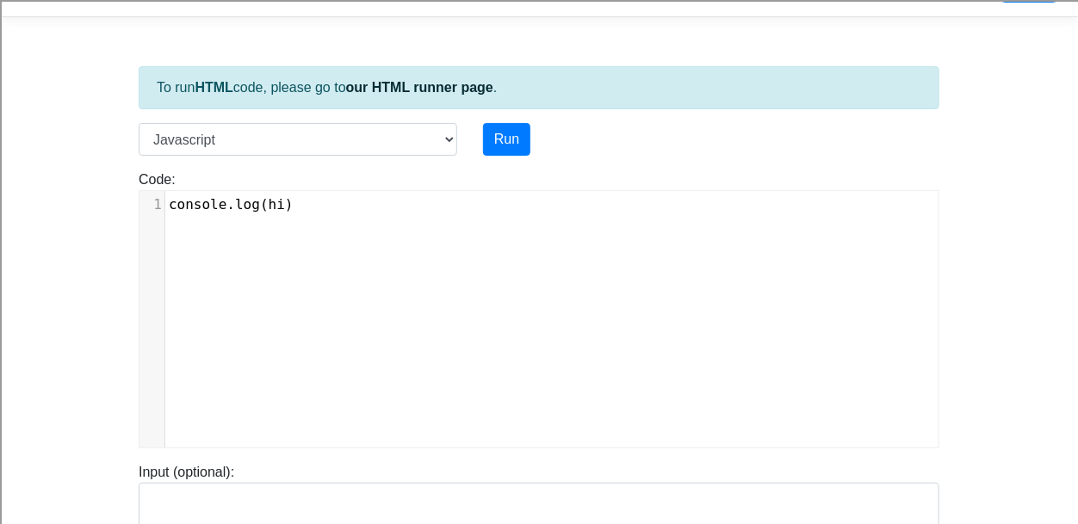
click at [505, 115] on div "To run HTML code, please go to our HTML runner page . Language C C++ Go Java Ja…" at bounding box center [539, 453] width 827 height 844
click at [506, 130] on button "Run" at bounding box center [506, 139] width 47 height 33
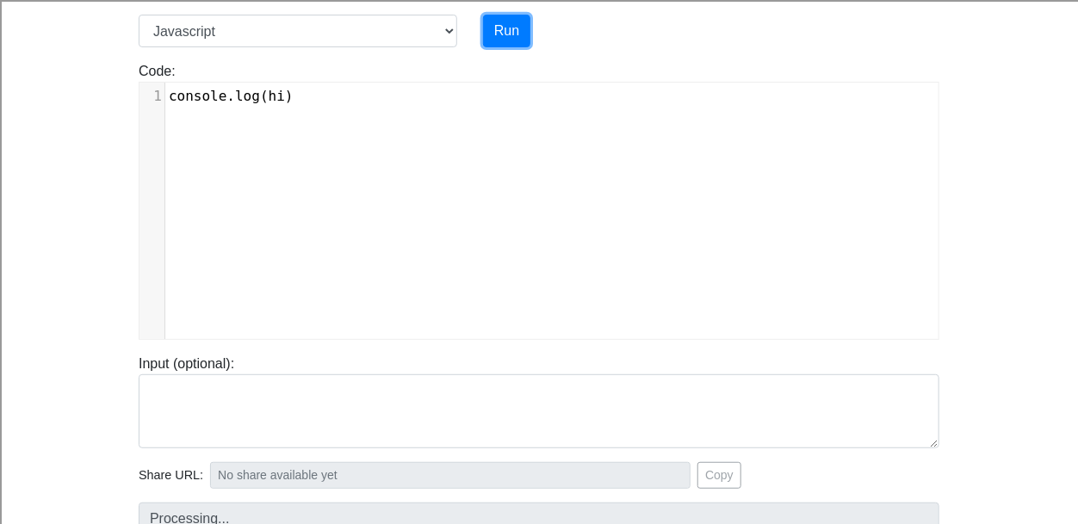
type input "https://codetester.io/runner?s=jGXLD08DXJ"
type textarea "Submission status: Runtime Error (NZEC) Stderr: /box/script.js:1 console.log (h…"
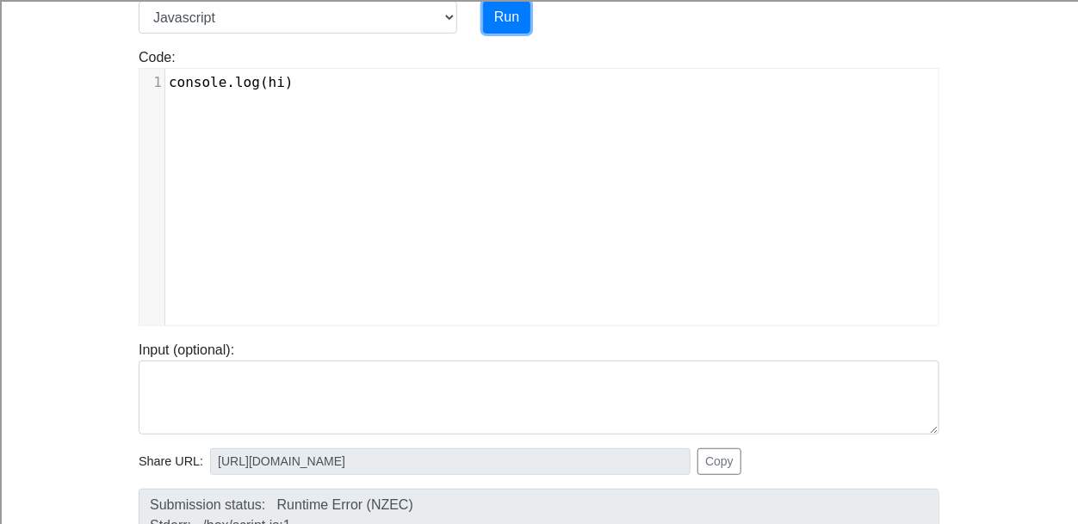
scroll to position [130, 0]
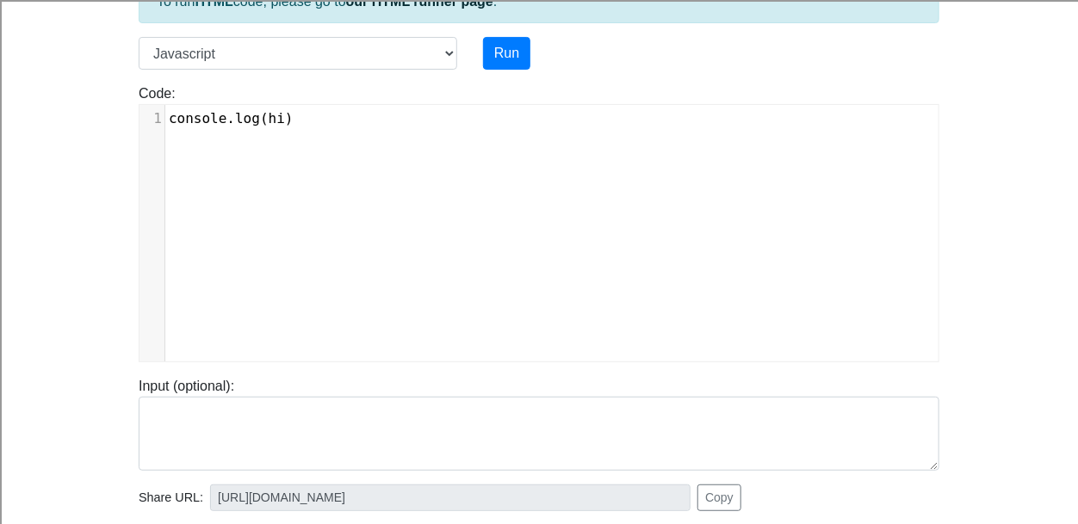
click at [272, 117] on span "console . log ( hi )" at bounding box center [231, 118] width 125 height 16
type textarea "'"
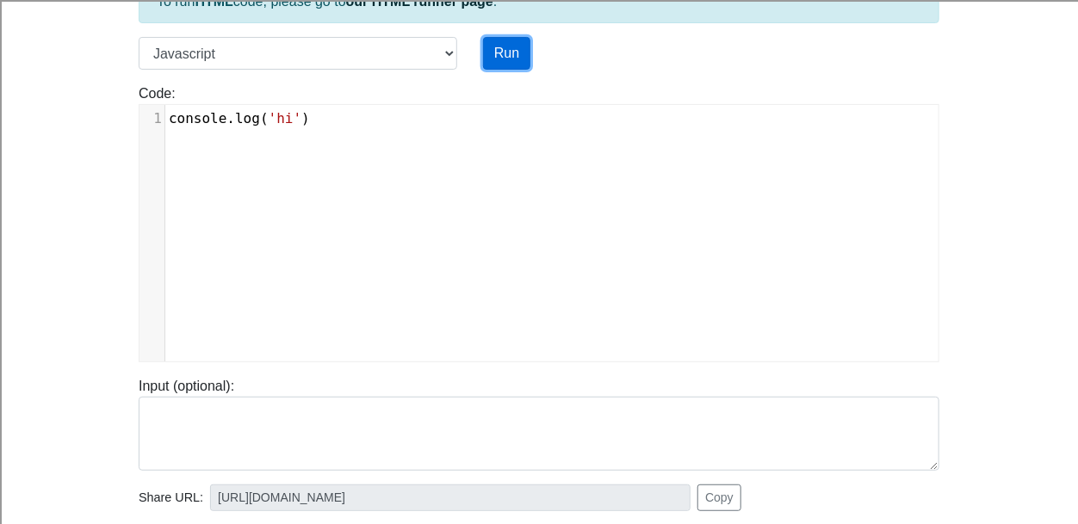
click at [496, 53] on button "Run" at bounding box center [506, 53] width 47 height 33
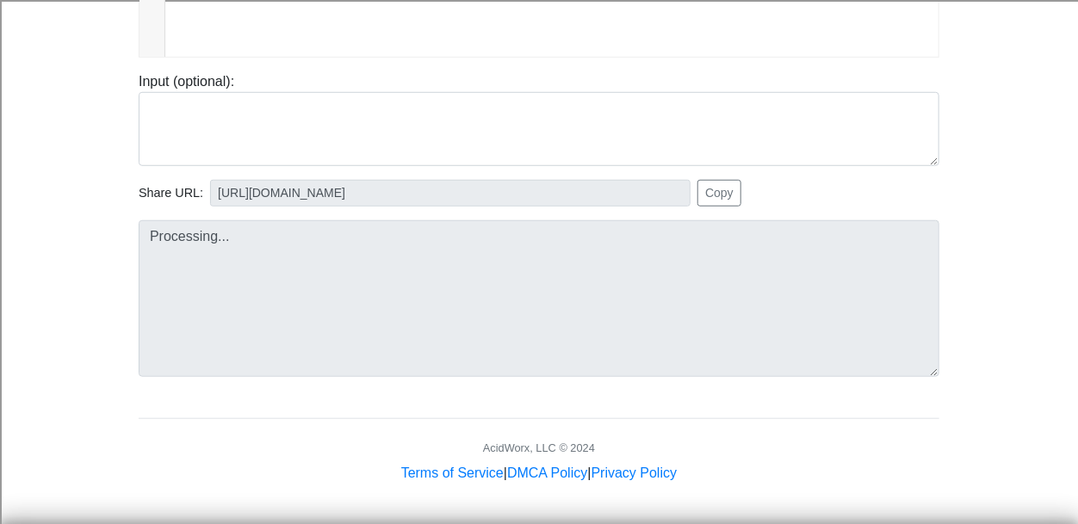
type input "https://codetester.io/runner?s=04XkKmZVXd"
type textarea "Stdout: hi"
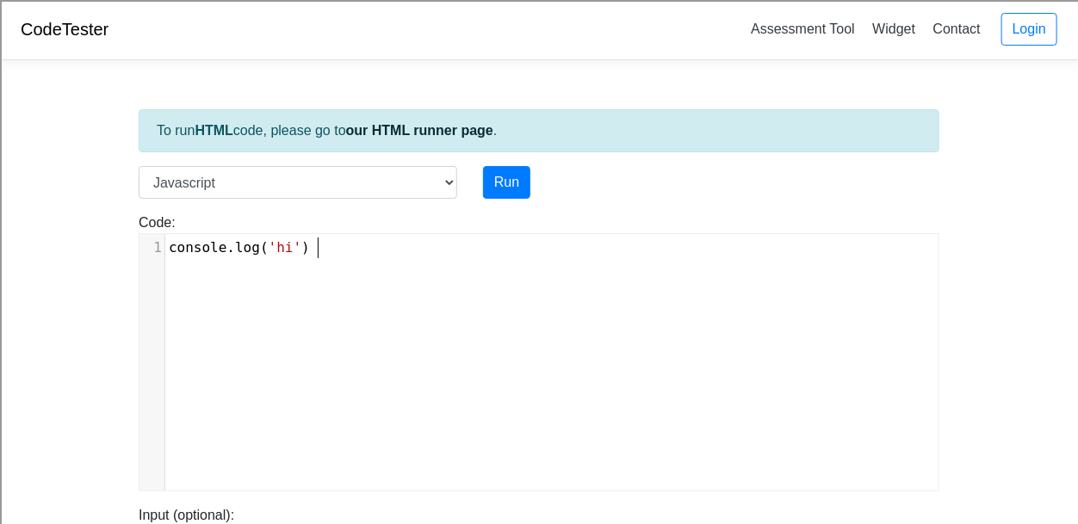
scroll to position [7, 8]
type textarea "console.log ('hi')"
drag, startPoint x: 357, startPoint y: 245, endPoint x: 70, endPoint y: 240, distance: 287.6
